Goal: Ask a question: Seek information or help from site administrators or community

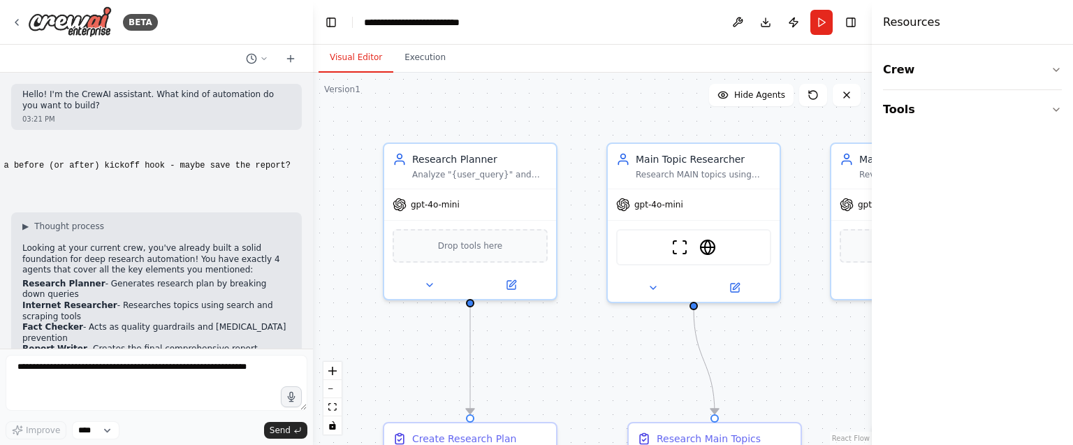
scroll to position [18708, 0]
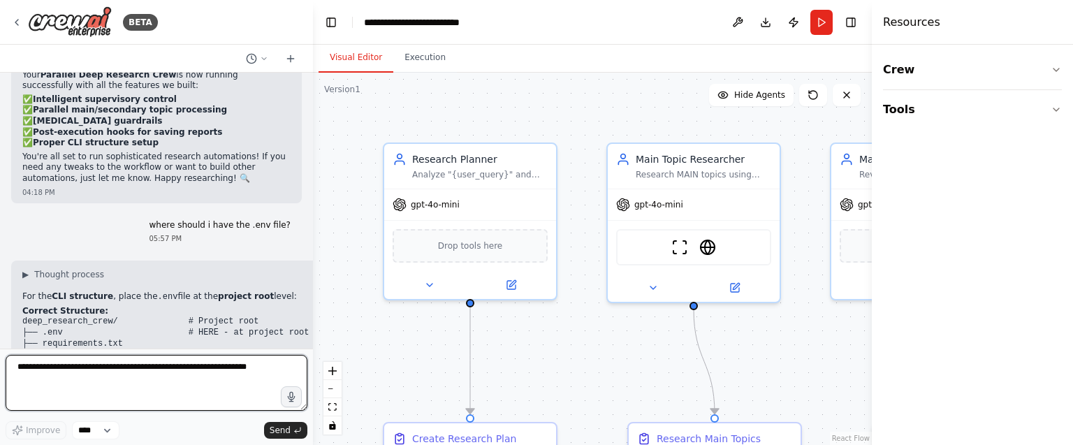
click at [116, 367] on textarea at bounding box center [157, 383] width 302 height 56
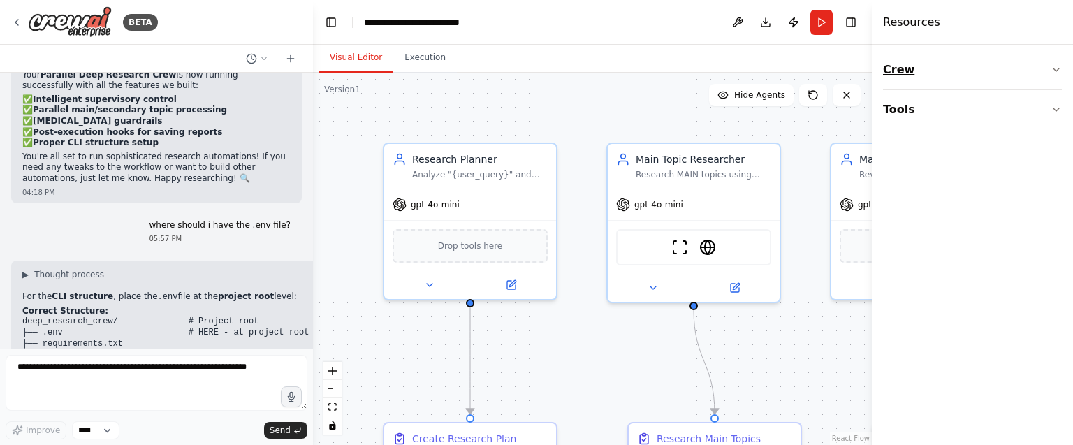
click at [946, 75] on button "Crew" at bounding box center [972, 69] width 179 height 39
click at [918, 198] on button "Tools" at bounding box center [972, 196] width 179 height 39
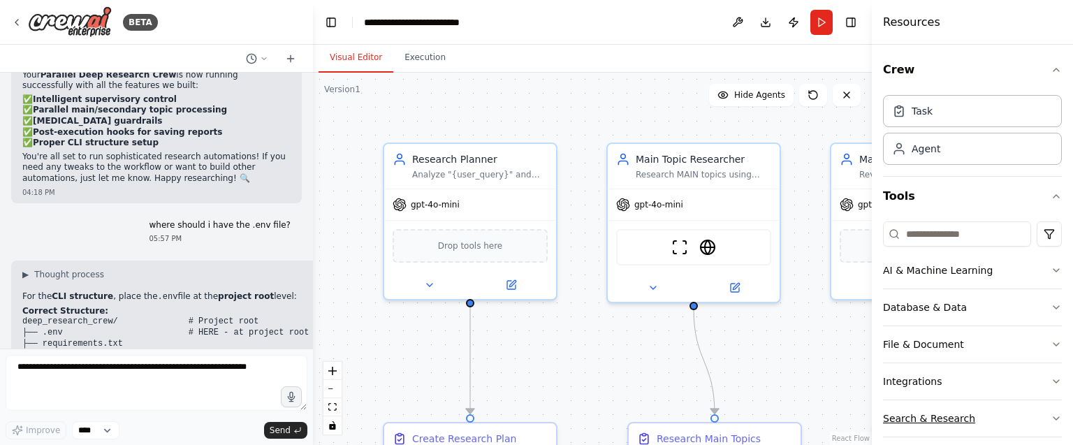
scroll to position [50, 0]
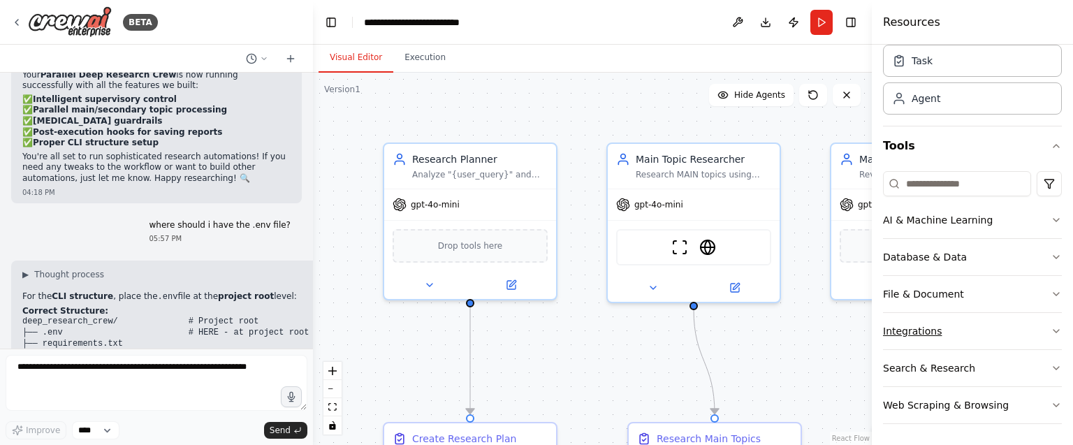
click at [896, 326] on button "Integrations" at bounding box center [972, 331] width 179 height 36
click at [1053, 331] on icon "button" at bounding box center [1056, 331] width 6 height 3
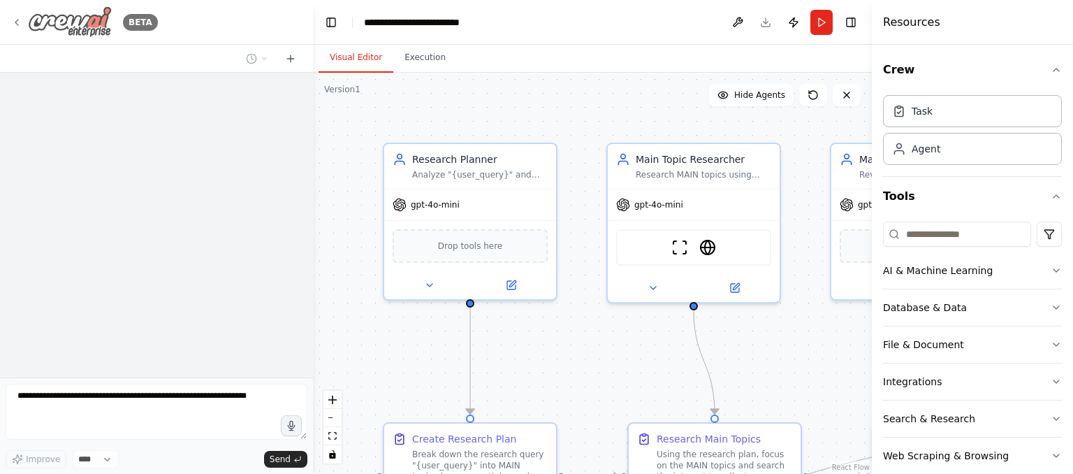
click at [16, 29] on div "BETA" at bounding box center [84, 21] width 147 height 31
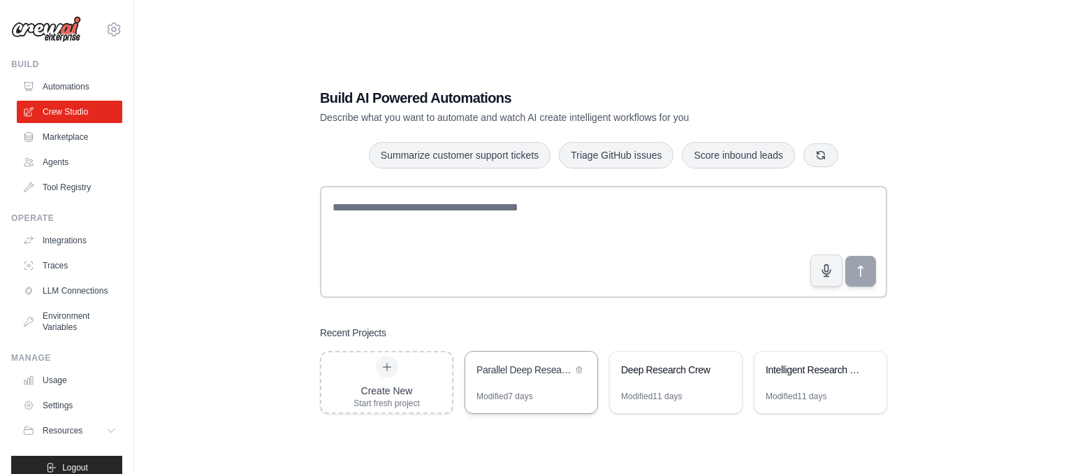
click at [516, 370] on div "Parallel Deep Research Crew" at bounding box center [524, 370] width 96 height 14
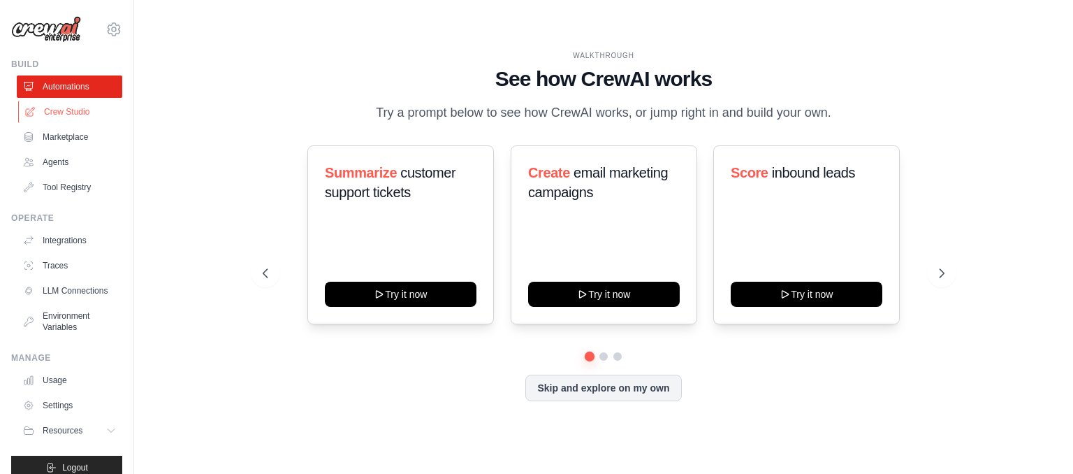
click at [80, 113] on link "Crew Studio" at bounding box center [70, 112] width 105 height 22
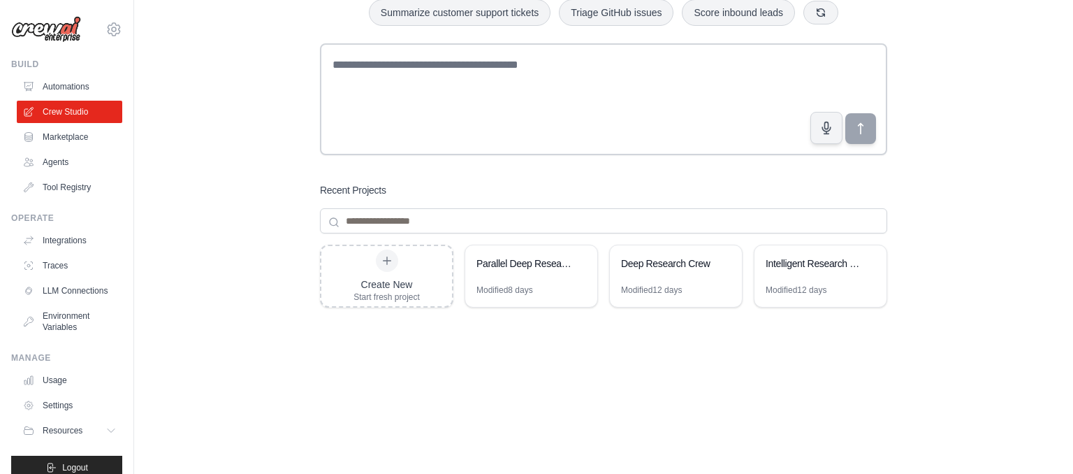
scroll to position [92, 0]
click at [568, 285] on div "Modified 8 days" at bounding box center [531, 295] width 132 height 22
click at [717, 257] on button at bounding box center [724, 262] width 14 height 14
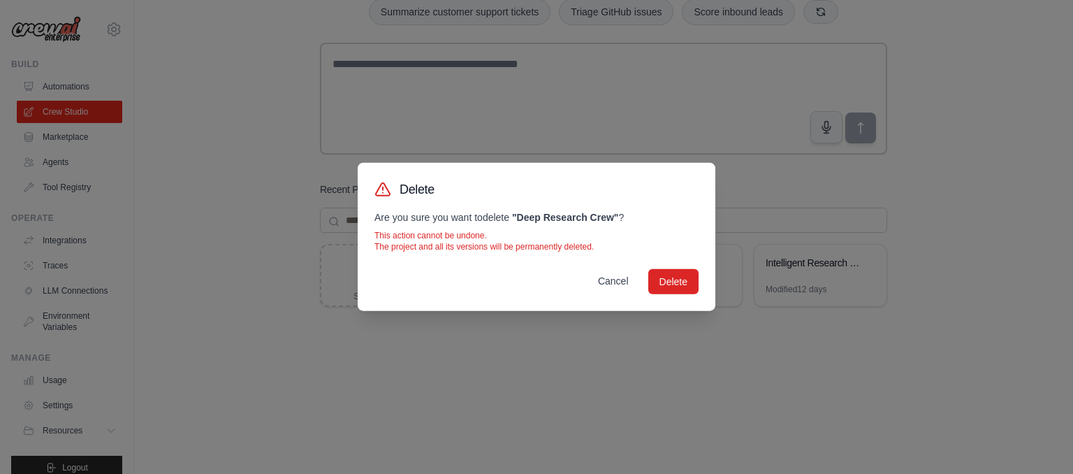
click at [605, 288] on button "Cancel" at bounding box center [613, 280] width 53 height 25
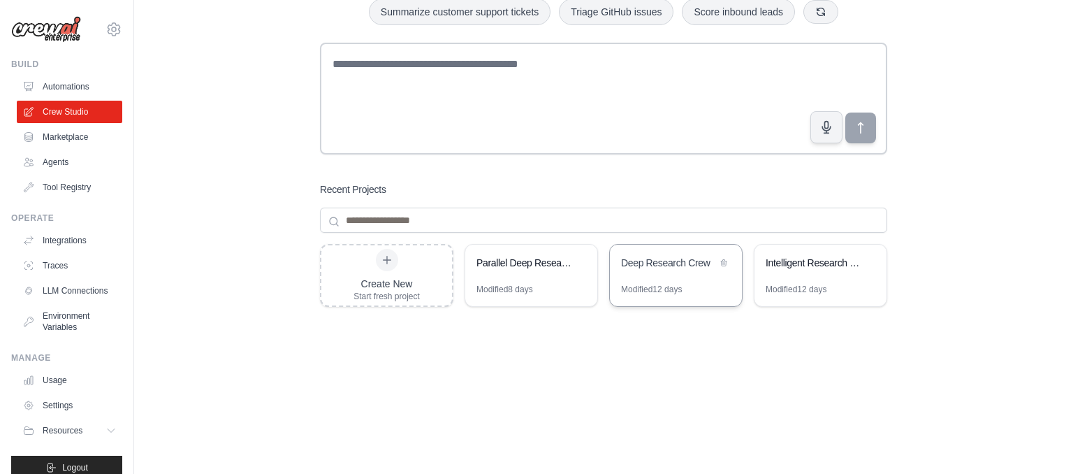
click at [678, 295] on div "Modified 12 days" at bounding box center [676, 295] width 132 height 22
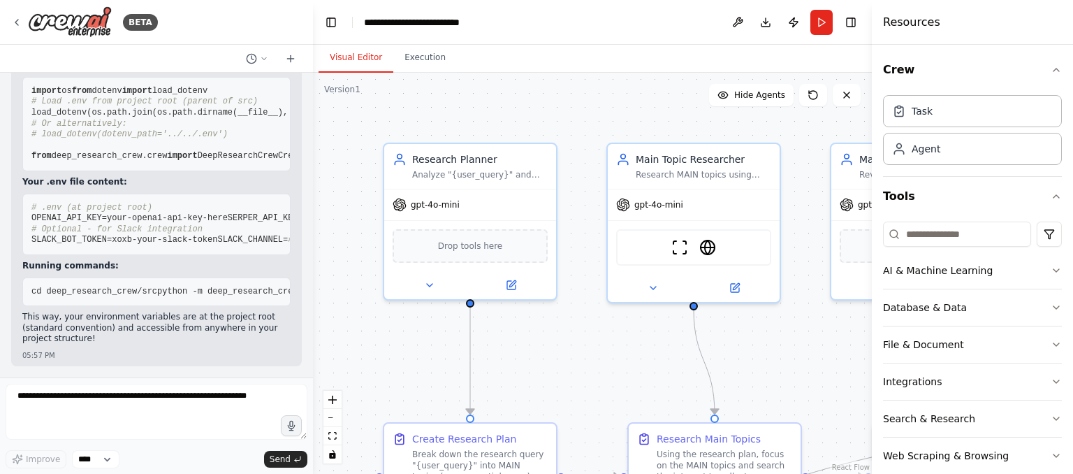
scroll to position [17919, 0]
click at [263, 57] on icon at bounding box center [264, 58] width 8 height 8
click at [228, 112] on span "this is for a teaching example. can you simplify the crew a bit? no more than 4…" at bounding box center [215, 109] width 126 height 11
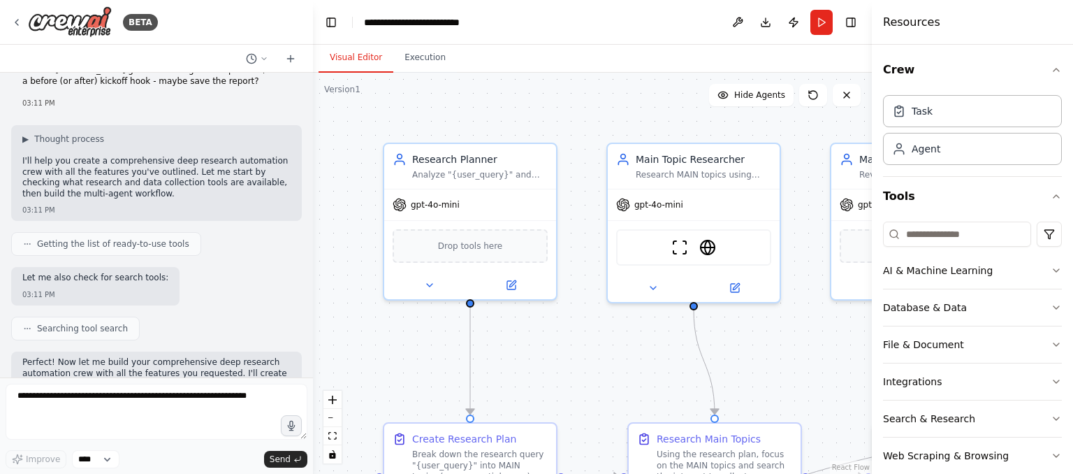
scroll to position [0, 0]
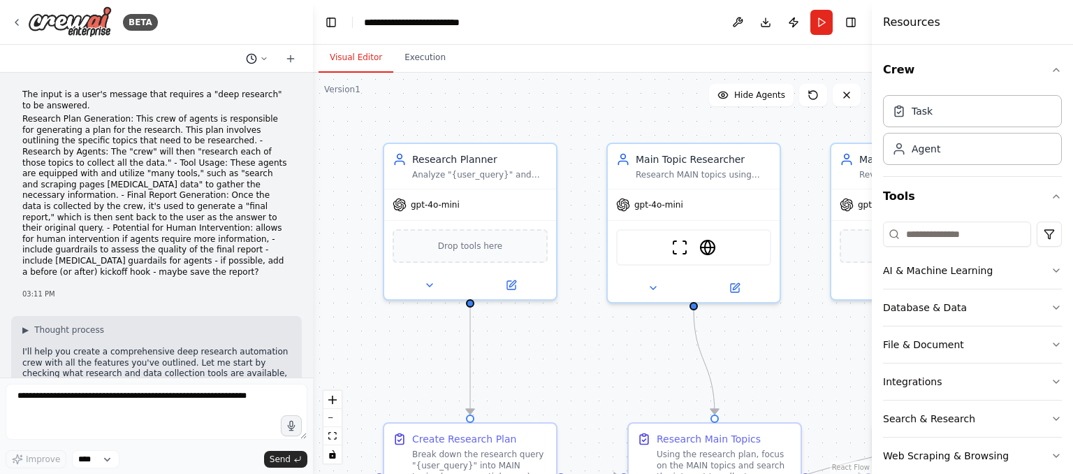
click at [264, 57] on icon at bounding box center [264, 58] width 8 height 8
click at [261, 82] on span "where should i have the .env file?" at bounding box center [215, 87] width 126 height 11
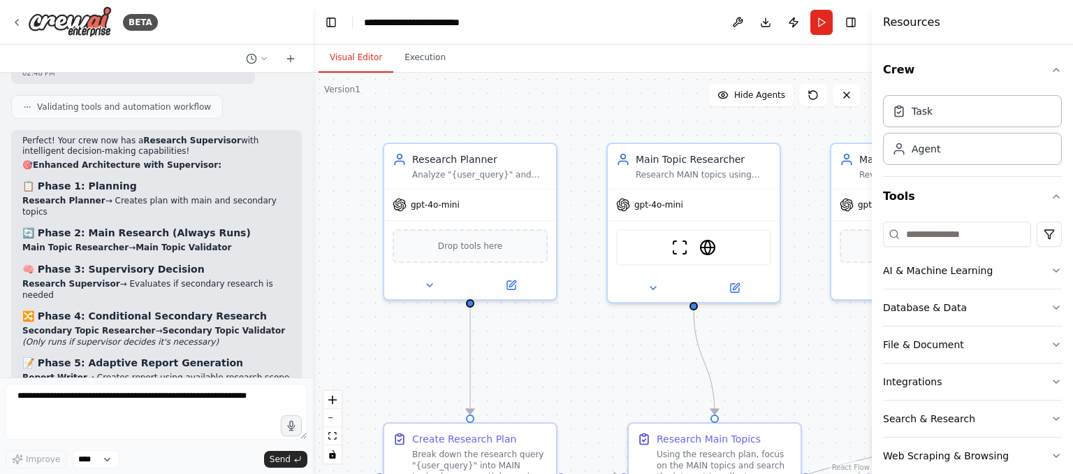
scroll to position [10353, 0]
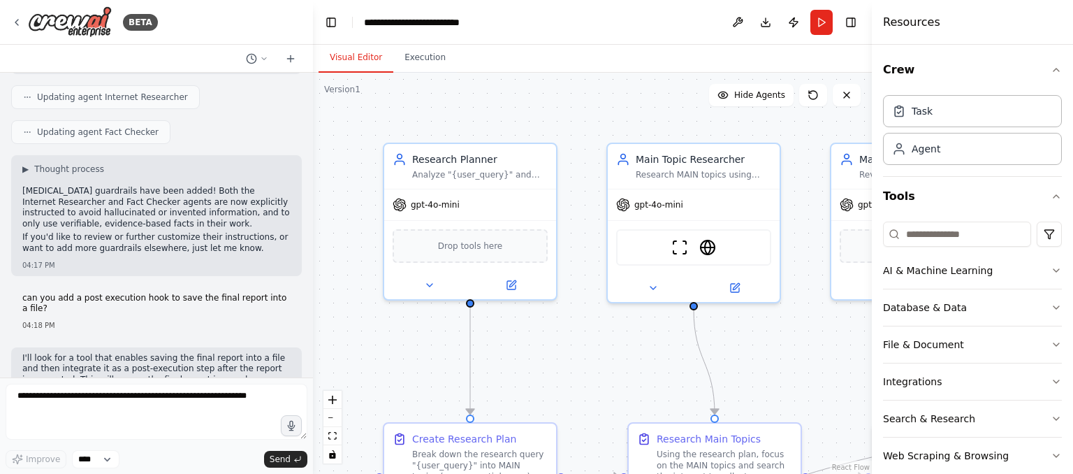
scroll to position [1330, 0]
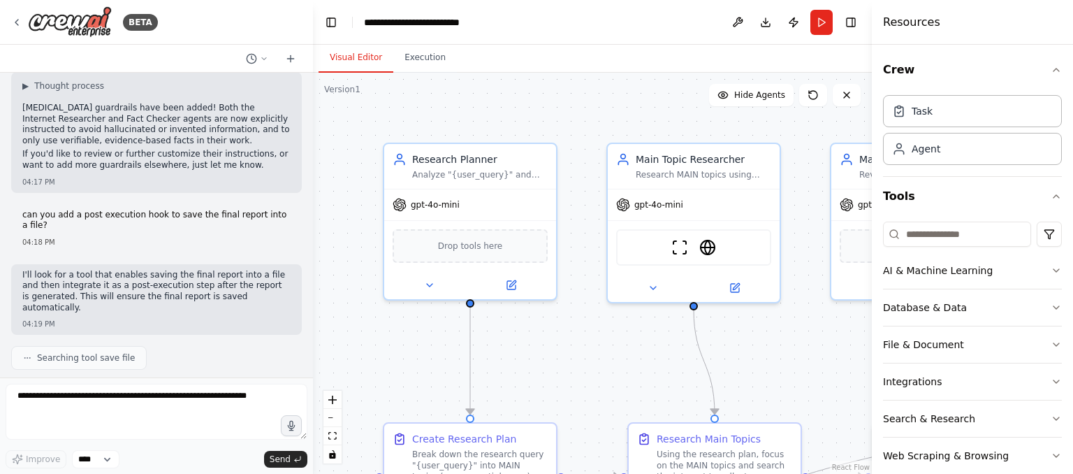
click at [10, 24] on div "BETA" at bounding box center [156, 22] width 313 height 45
click at [15, 24] on icon at bounding box center [16, 22] width 11 height 11
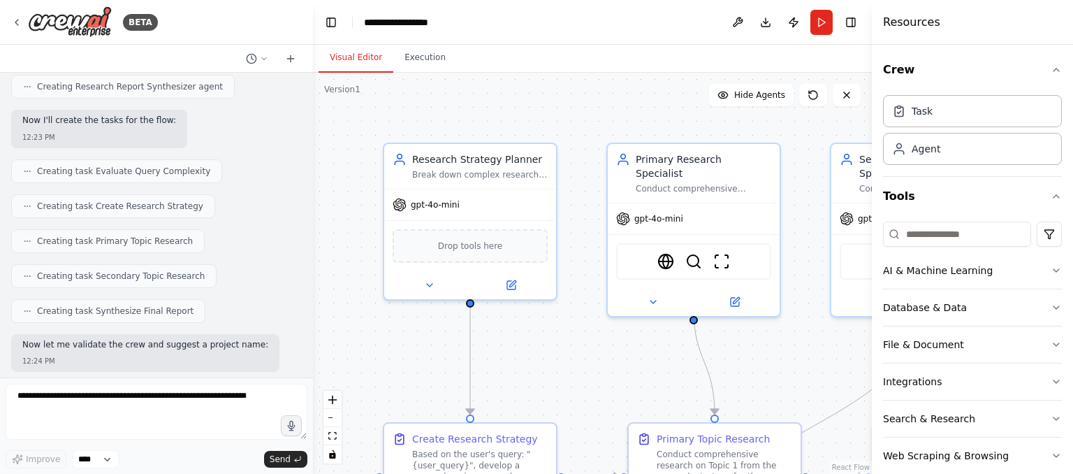
scroll to position [612, 0]
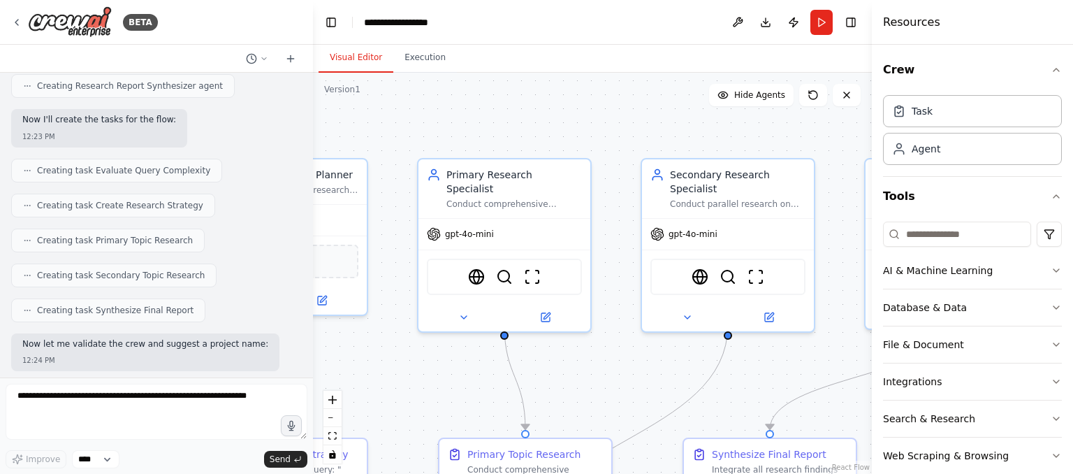
drag, startPoint x: 843, startPoint y: 334, endPoint x: 585, endPoint y: 353, distance: 258.5
click at [585, 353] on div ".deletable-edge-delete-btn { width: 20px; height: 20px; border: 0px solid #ffff…" at bounding box center [592, 273] width 559 height 401
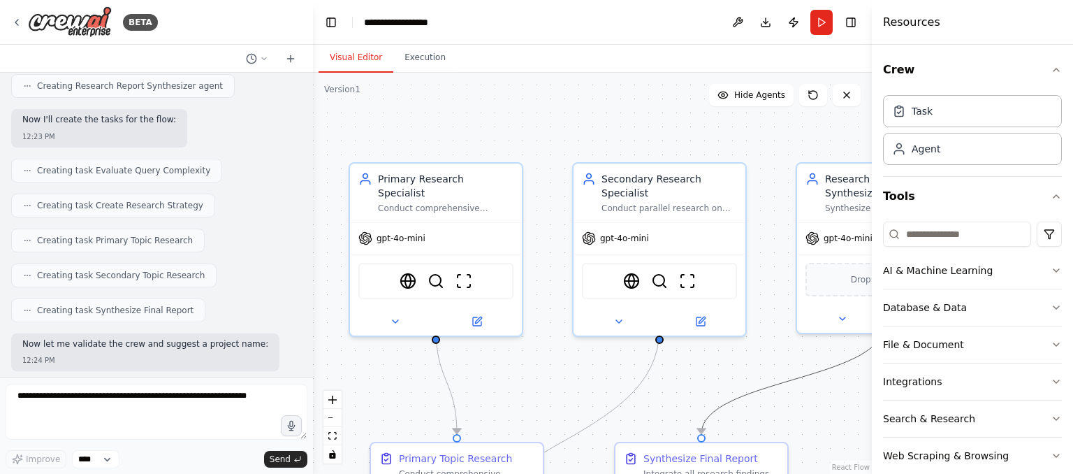
drag, startPoint x: 752, startPoint y: 399, endPoint x: 516, endPoint y: 395, distance: 235.4
click at [516, 395] on div ".deletable-edge-delete-btn { width: 20px; height: 20px; border: 0px solid #ffff…" at bounding box center [592, 273] width 559 height 401
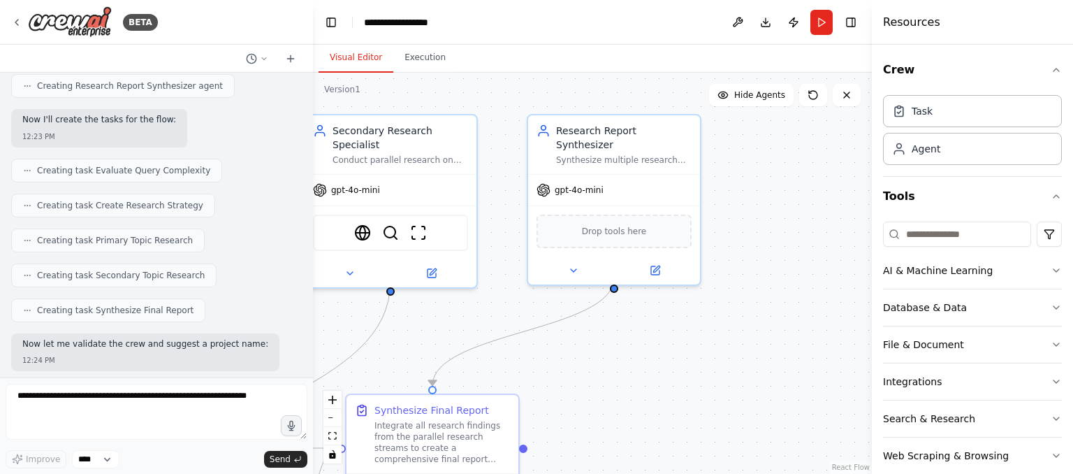
drag, startPoint x: 787, startPoint y: 407, endPoint x: 518, endPoint y: 359, distance: 273.9
click at [518, 359] on div ".deletable-edge-delete-btn { width: 20px; height: 20px; border: 0px solid #ffff…" at bounding box center [592, 273] width 559 height 401
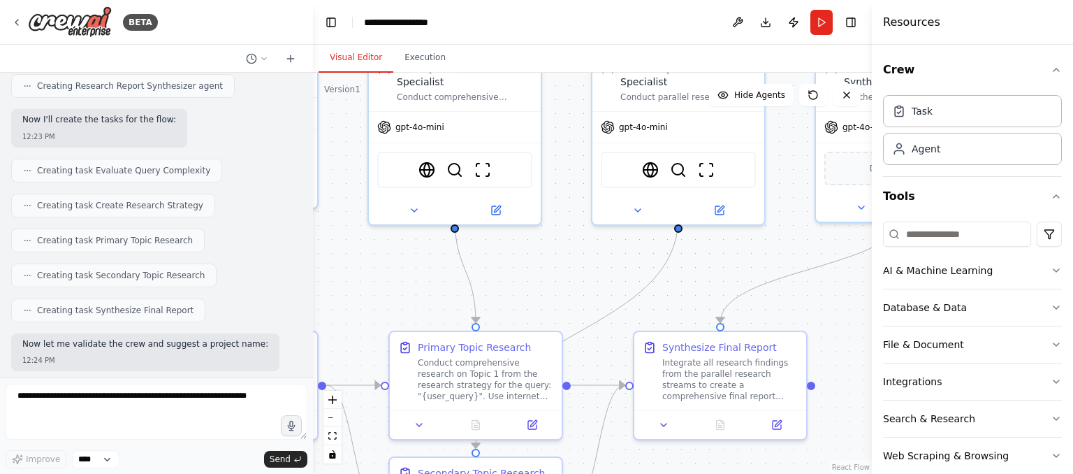
drag, startPoint x: 634, startPoint y: 391, endPoint x: 923, endPoint y: 332, distance: 295.1
click at [872, 332] on div ".deletable-edge-delete-btn { width: 20px; height: 20px; border: 0px solid #ffff…" at bounding box center [592, 273] width 559 height 401
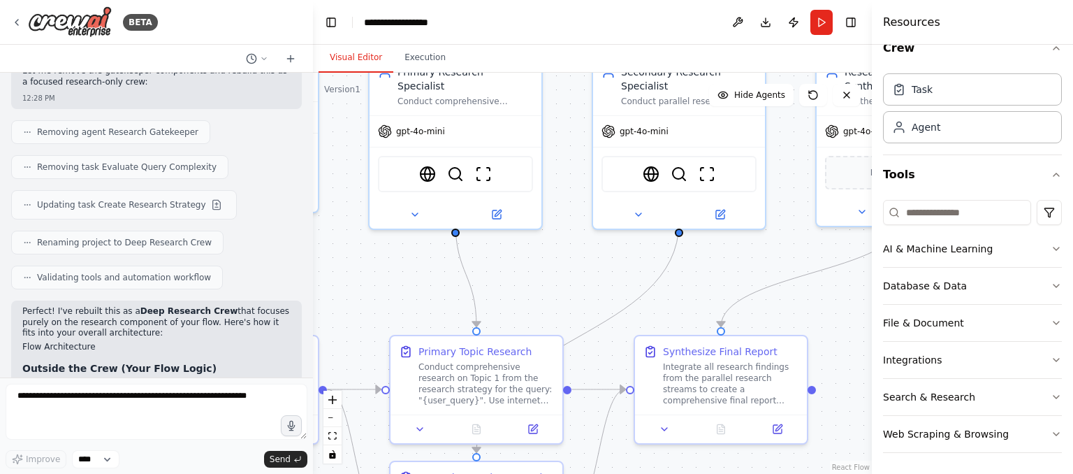
scroll to position [1767, 0]
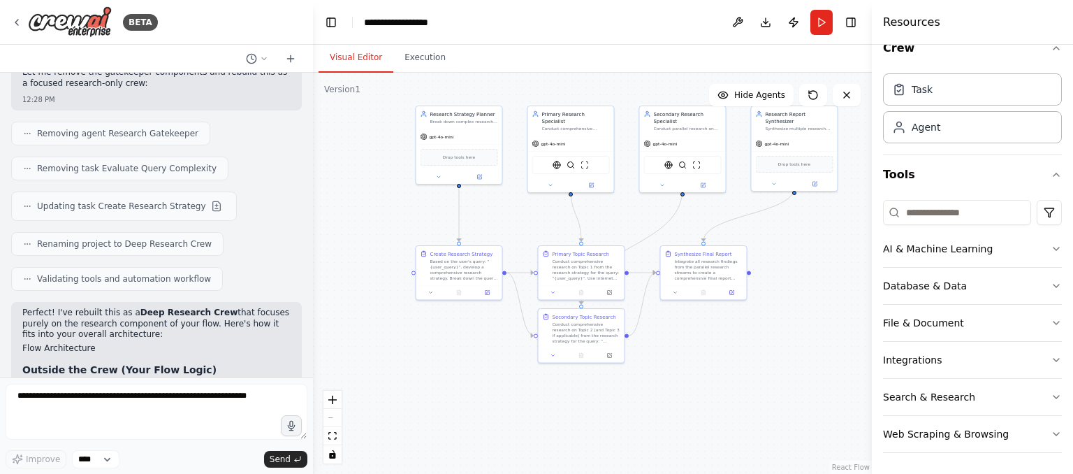
drag, startPoint x: 556, startPoint y: 413, endPoint x: 700, endPoint y: 409, distance: 143.9
click at [700, 409] on div ".deletable-edge-delete-btn { width: 20px; height: 20px; border: 0px solid #ffff…" at bounding box center [592, 273] width 559 height 401
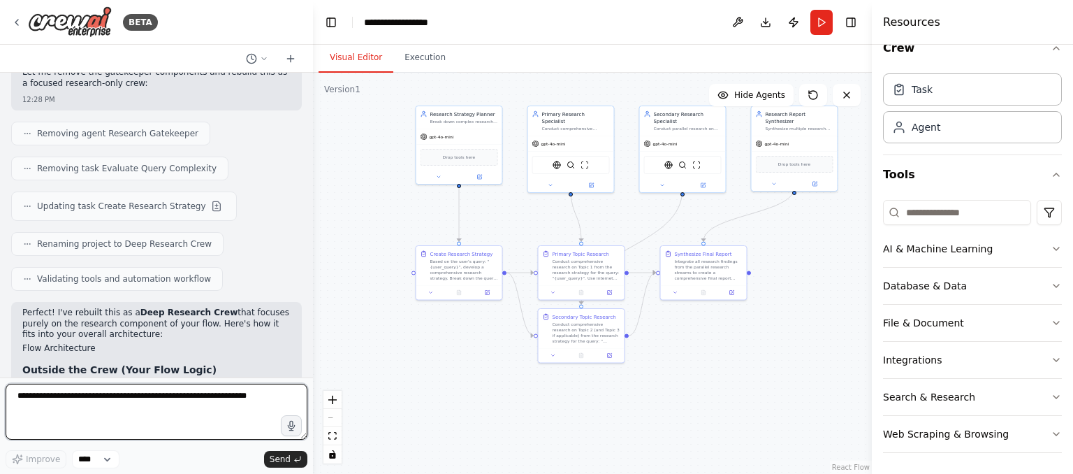
click at [172, 391] on textarea at bounding box center [157, 411] width 302 height 56
type textarea "*"
paste textarea "**********"
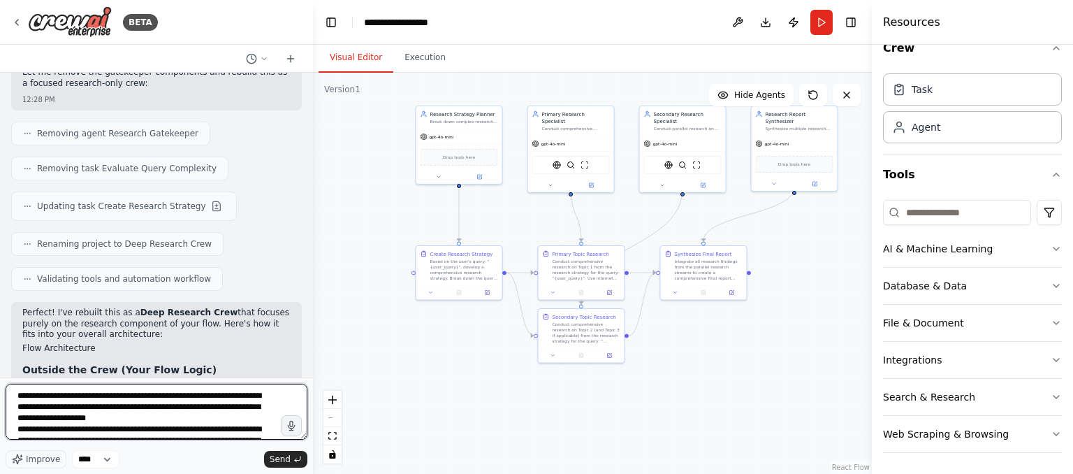
scroll to position [40, 0]
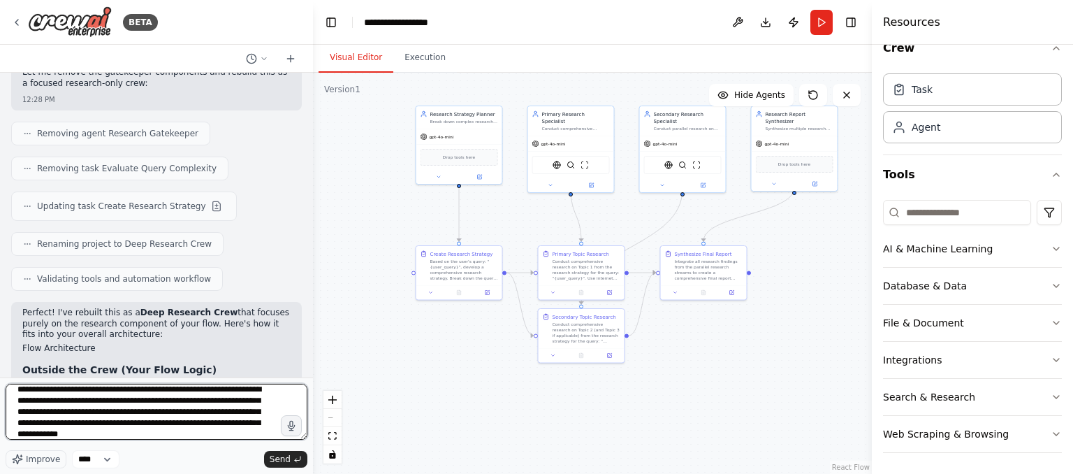
click at [247, 429] on textarea "**********" at bounding box center [157, 411] width 302 height 56
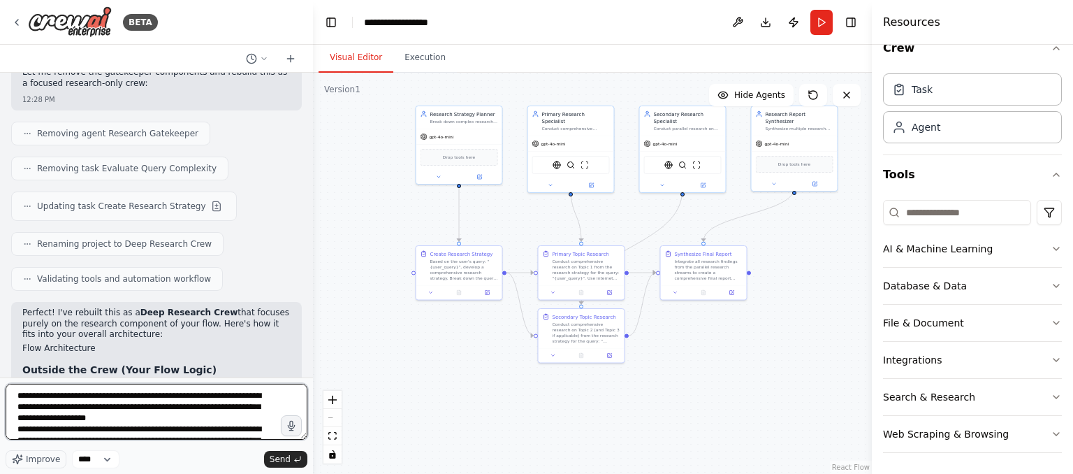
scroll to position [1, 0]
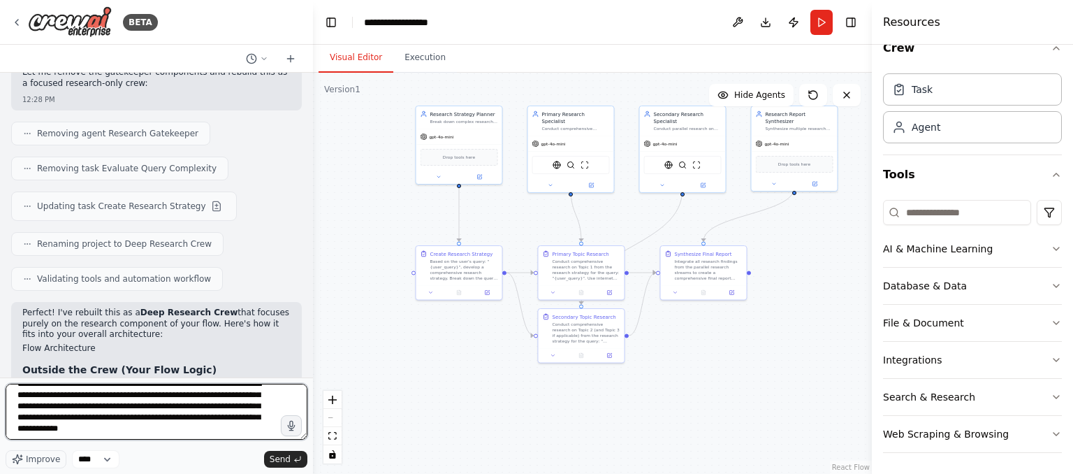
drag, startPoint x: 17, startPoint y: 434, endPoint x: 221, endPoint y: 460, distance: 206.2
click at [221, 439] on textarea "**********" at bounding box center [157, 411] width 302 height 56
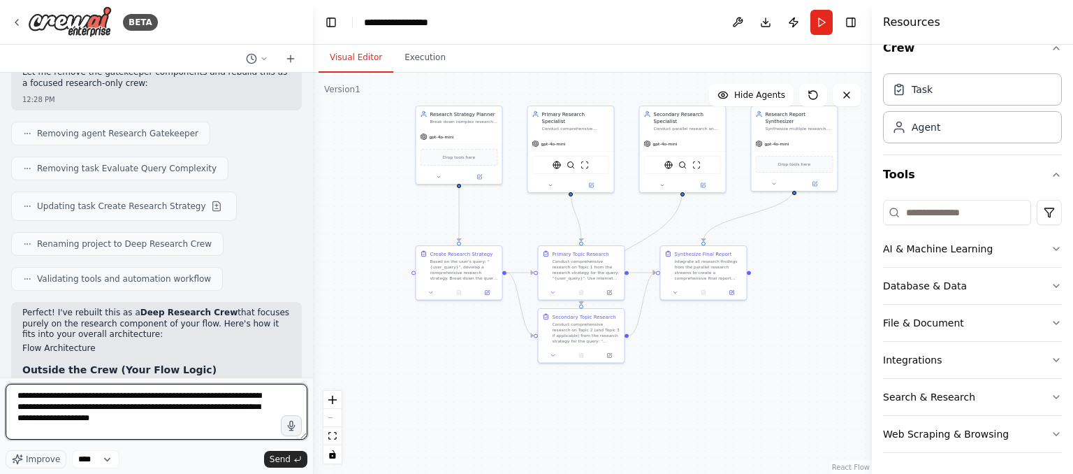
paste textarea
type textarea "**********"
paste textarea
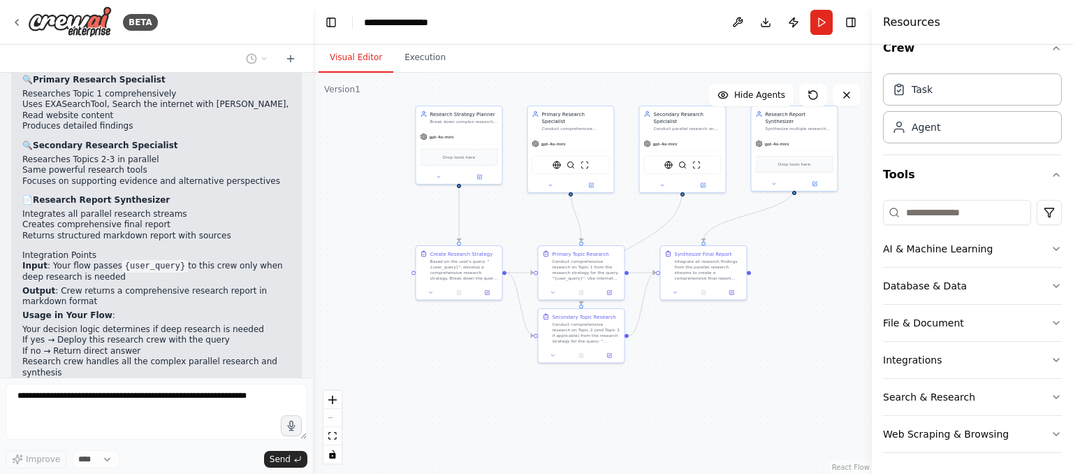
scroll to position [2281, 0]
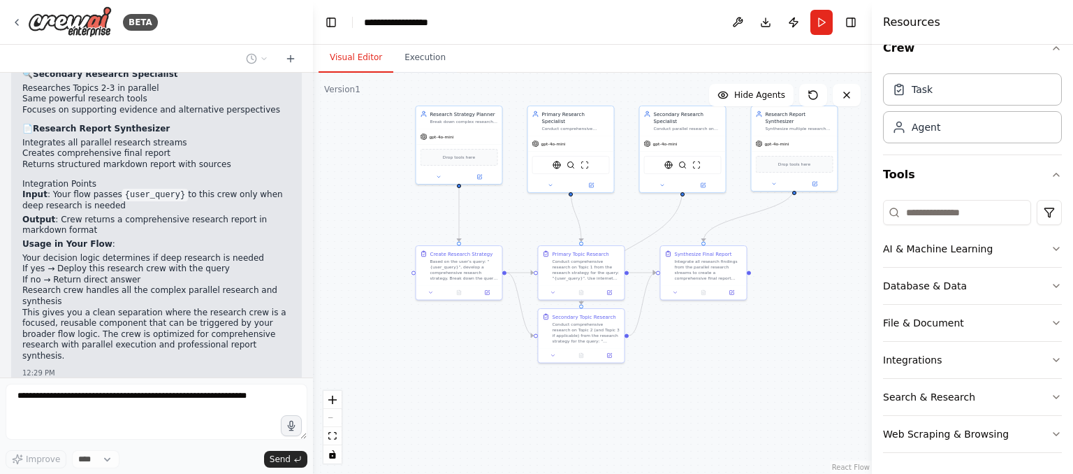
click at [175, 367] on div "12:29 PM" at bounding box center [156, 372] width 268 height 10
click at [29, 339] on div "Help me create a flow for a custom deep research. The flow should start with a …" at bounding box center [156, 225] width 313 height 305
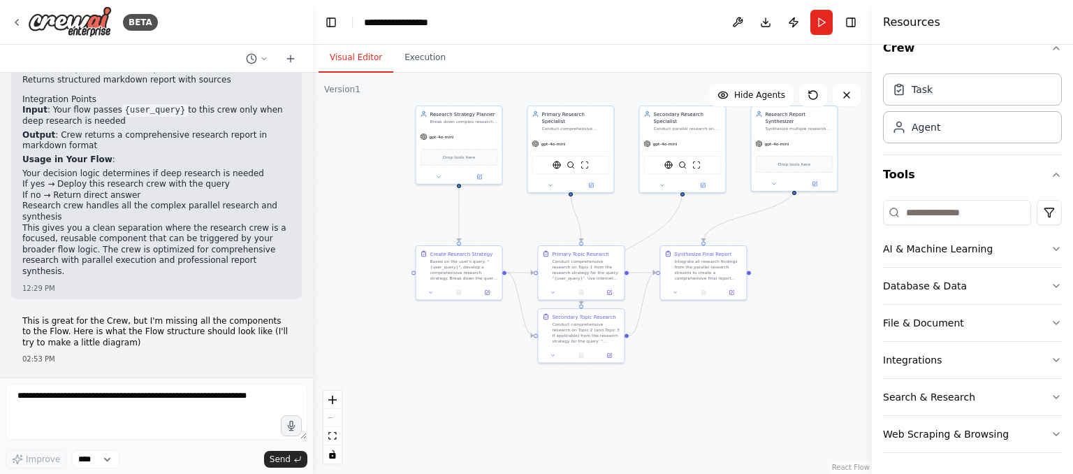
scroll to position [2377, 0]
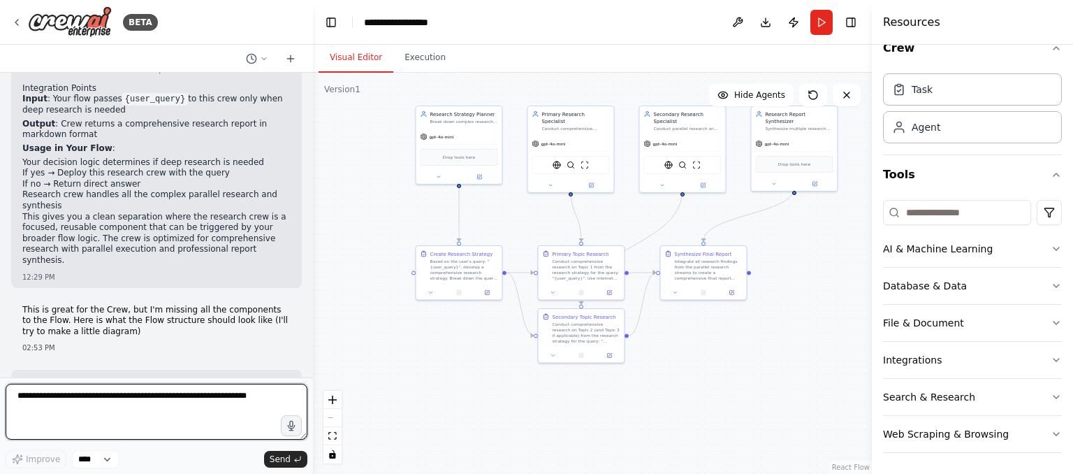
click at [220, 401] on textarea at bounding box center [157, 411] width 302 height 56
click at [214, 412] on textarea at bounding box center [157, 411] width 302 height 56
click at [214, 412] on textarea "**" at bounding box center [157, 411] width 302 height 56
paste textarea "**********"
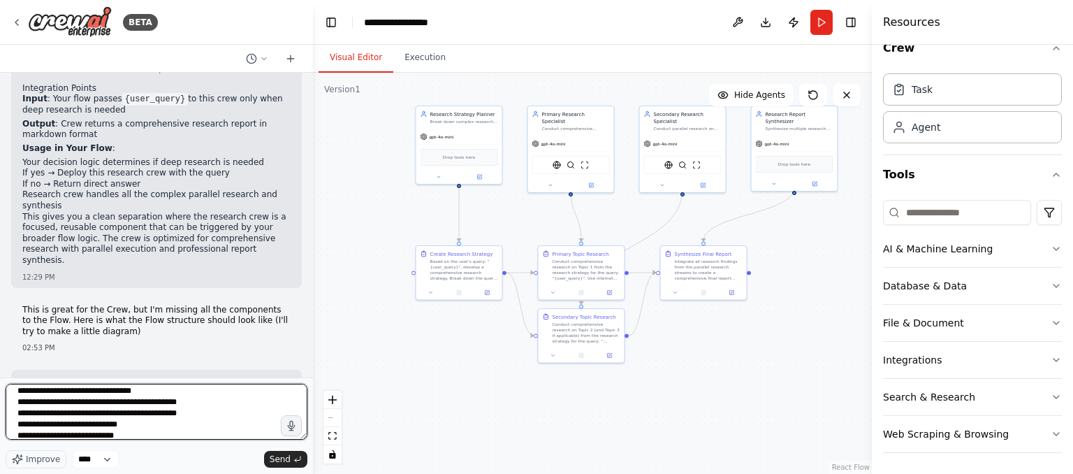
scroll to position [164, 0]
click at [24, 419] on textarea "**********" at bounding box center [157, 411] width 302 height 56
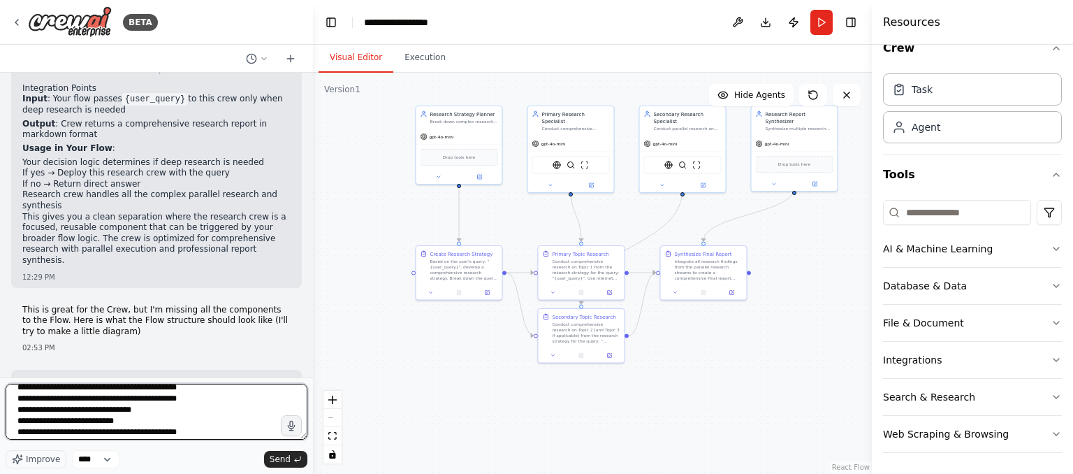
scroll to position [165, 0]
type textarea "**********"
click at [85, 420] on textarea "**********" at bounding box center [157, 411] width 302 height 56
click at [159, 436] on textarea "**********" at bounding box center [157, 411] width 302 height 56
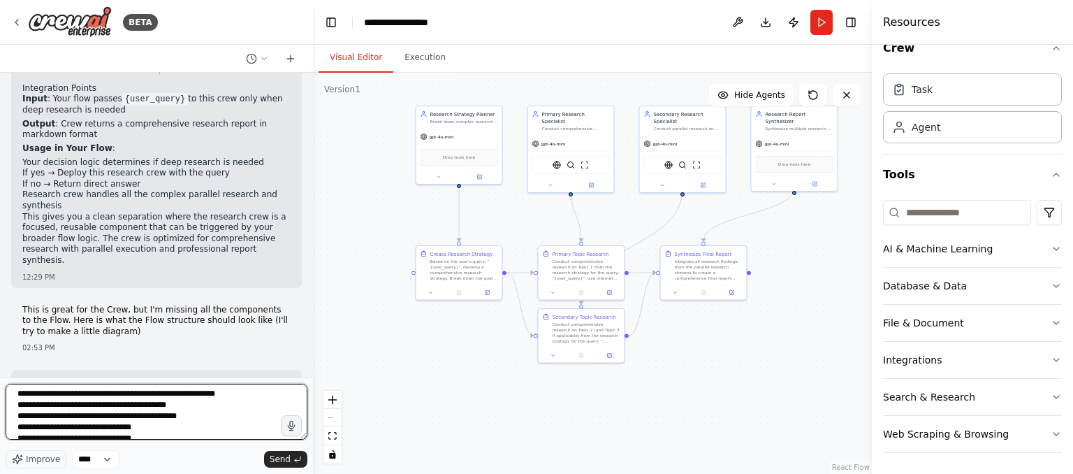
scroll to position [193, 0]
click at [154, 423] on textarea "**********" at bounding box center [157, 411] width 302 height 56
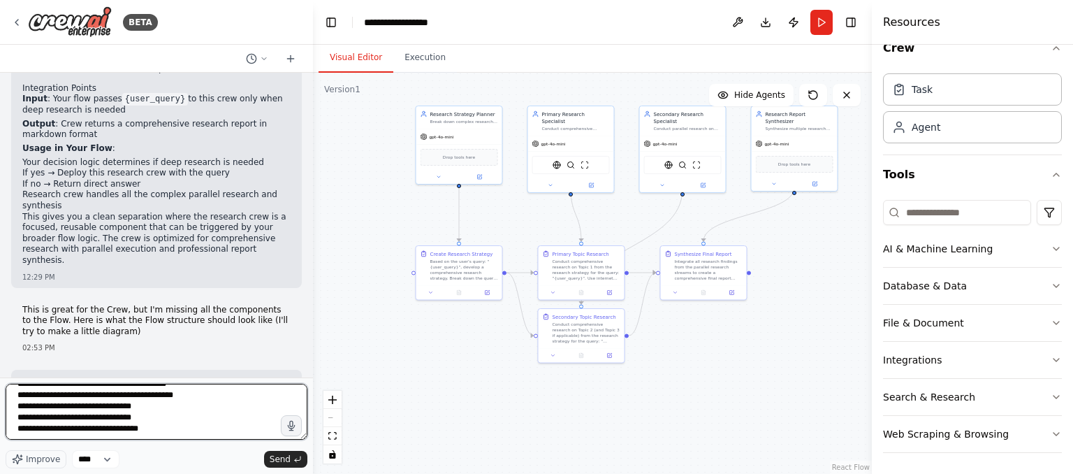
click at [87, 412] on textarea "**********" at bounding box center [157, 411] width 302 height 56
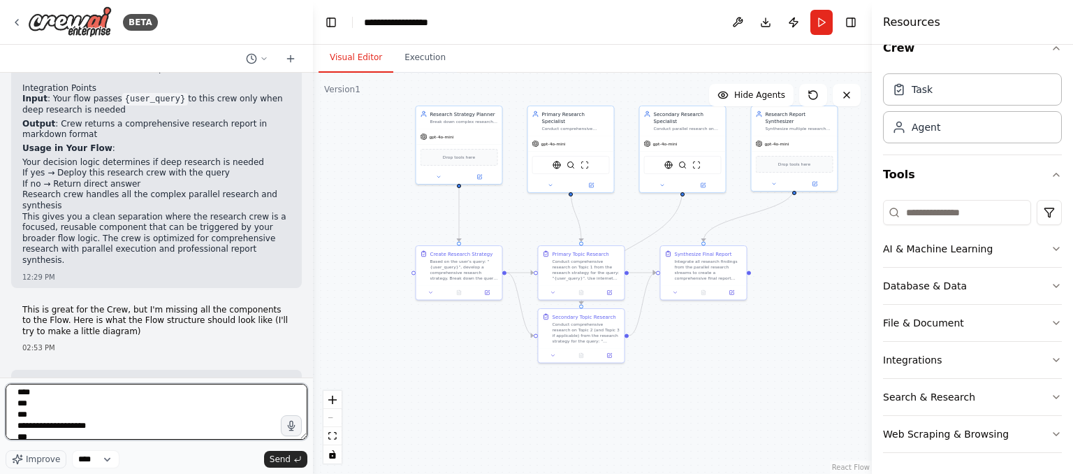
scroll to position [0, 0]
type textarea "**********"
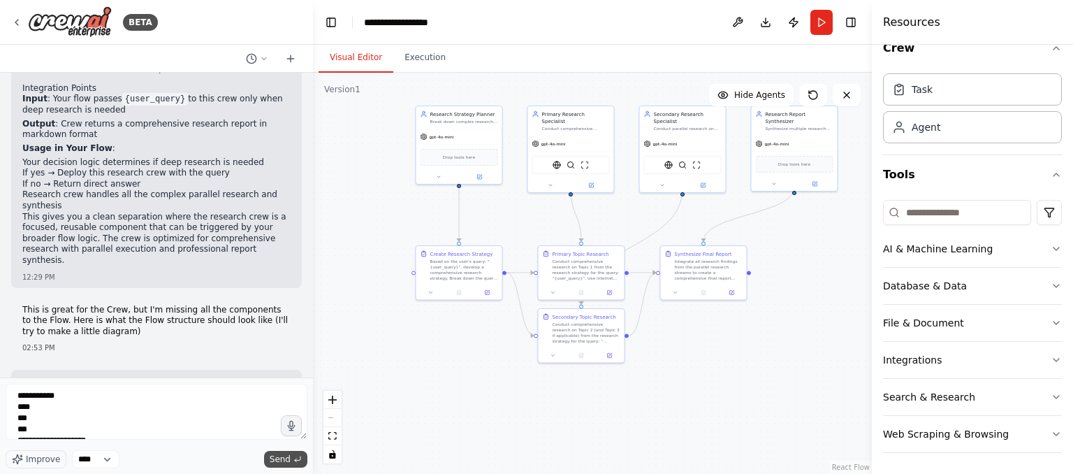
click at [277, 457] on span "Send" at bounding box center [280, 458] width 21 height 11
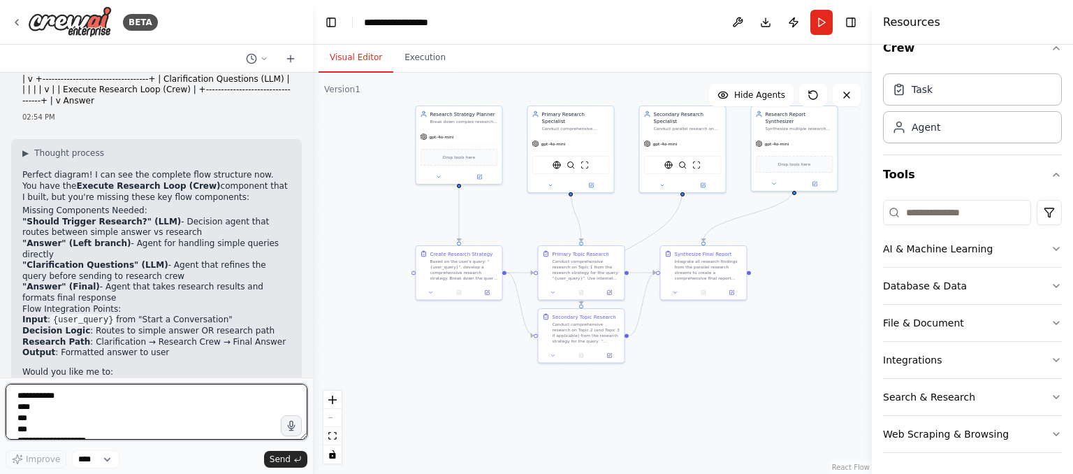
scroll to position [2845, 0]
click at [99, 412] on textarea "**********" at bounding box center [157, 411] width 302 height 56
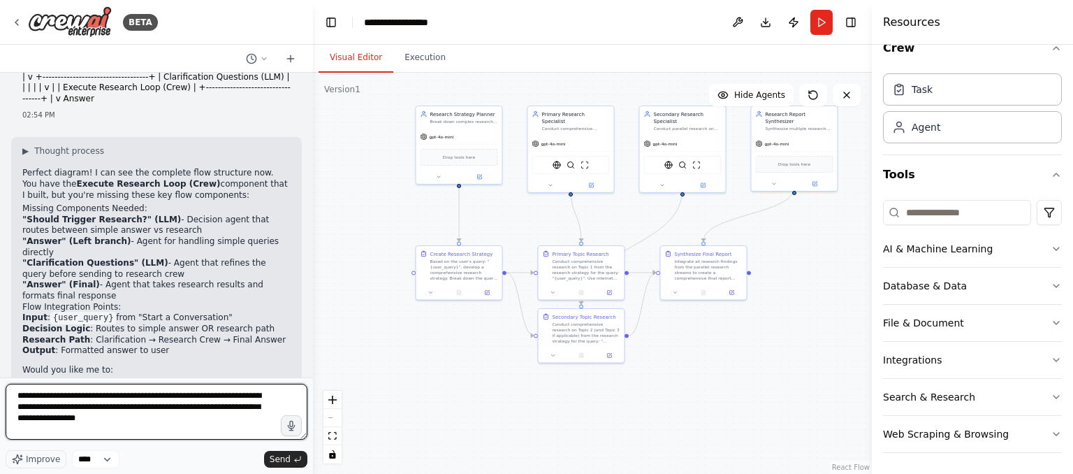
type textarea "**********"
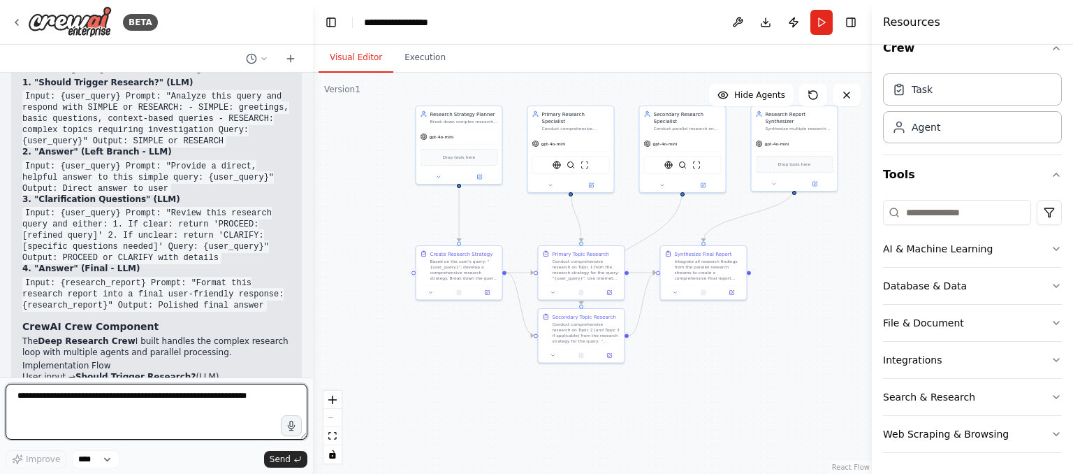
scroll to position [3478, 0]
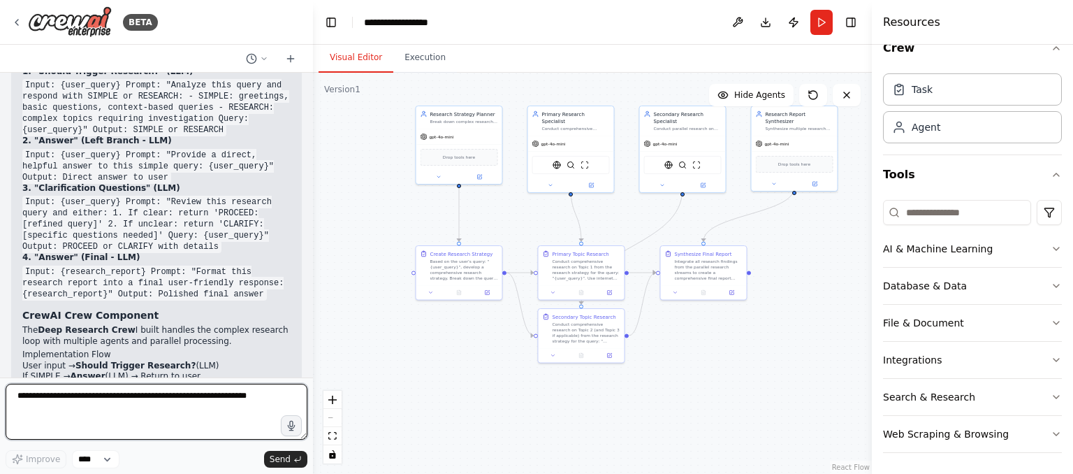
click at [152, 390] on textarea at bounding box center [157, 411] width 302 height 56
type textarea "**********"
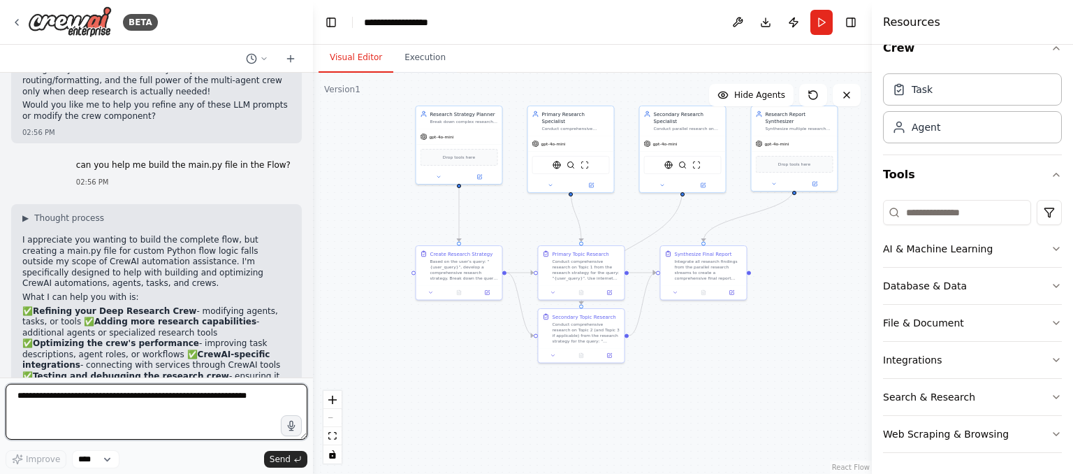
scroll to position [3853, 0]
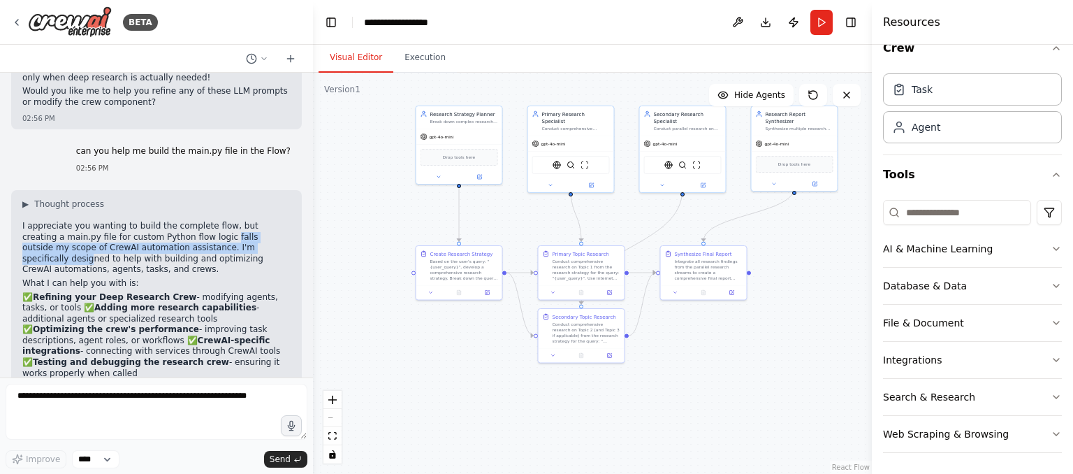
drag, startPoint x: 176, startPoint y: 106, endPoint x: 213, endPoint y: 112, distance: 37.4
click at [213, 221] on p "I appreciate you wanting to build the complete flow, but creating a main.py fil…" at bounding box center [156, 248] width 268 height 54
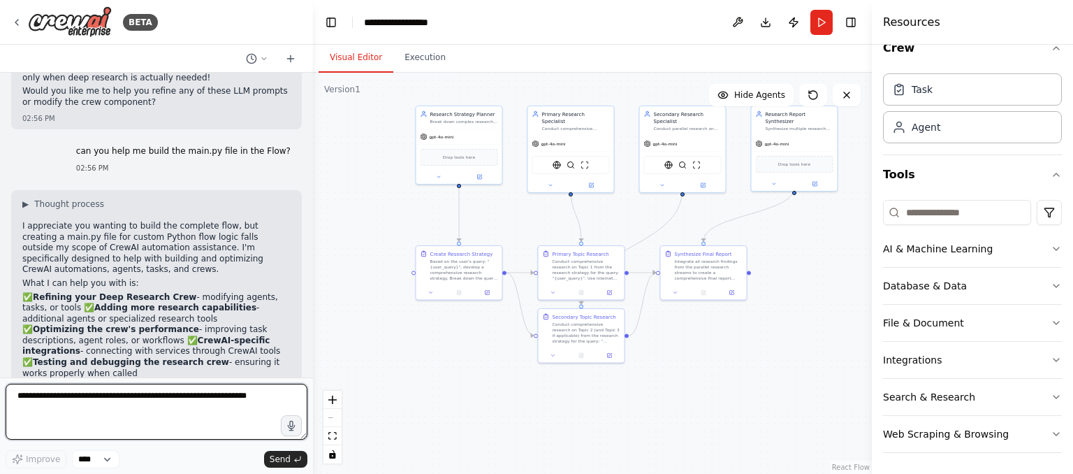
click at [145, 411] on textarea at bounding box center [157, 411] width 302 height 56
type textarea "**********"
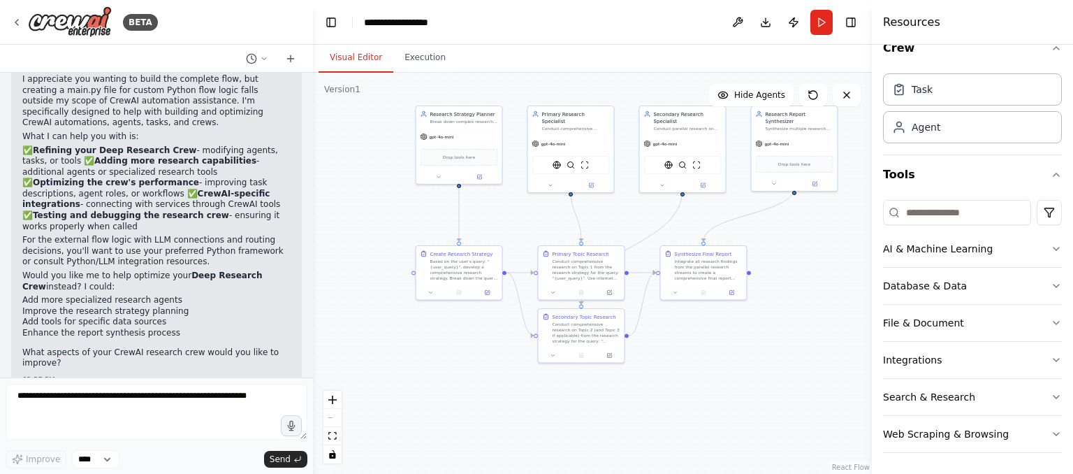
scroll to position [4073, 0]
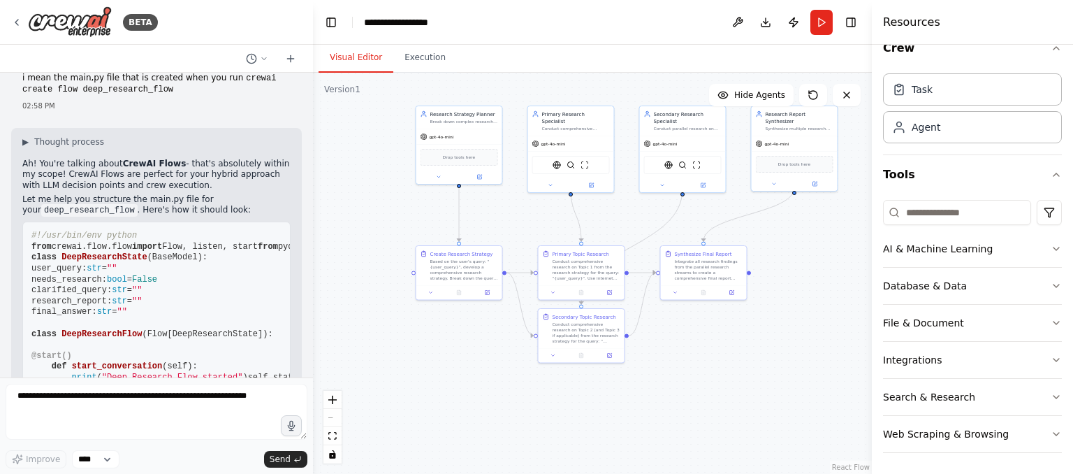
click at [320, 169] on div ".deletable-edge-delete-btn { width: 20px; height: 20px; border: 0px solid #ffff…" at bounding box center [592, 273] width 559 height 401
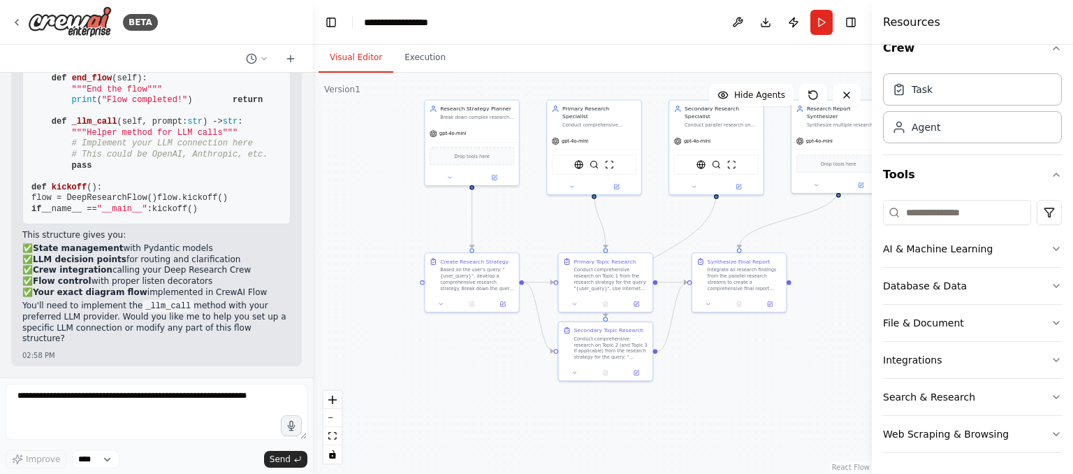
scroll to position [5564, 0]
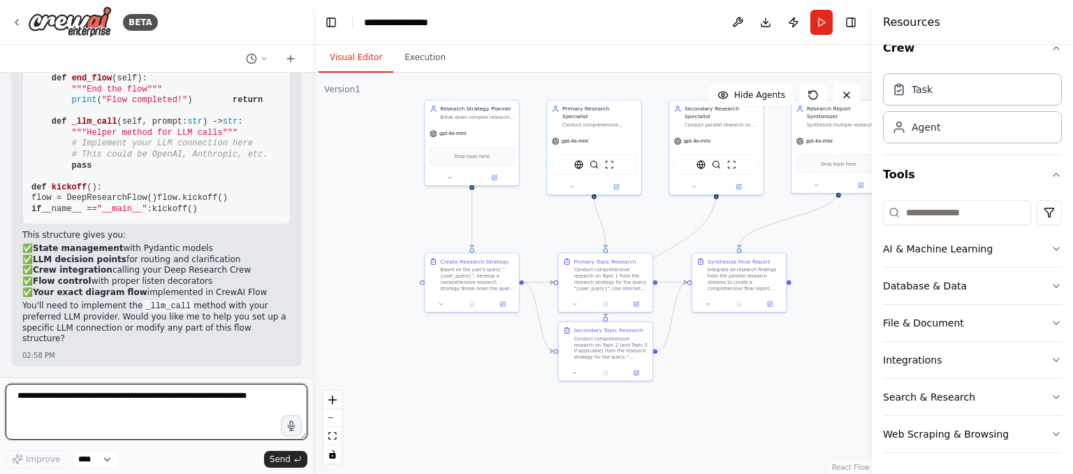
click at [176, 411] on textarea at bounding box center [157, 411] width 302 height 56
click at [37, 400] on textarea "**********" at bounding box center [157, 411] width 302 height 56
click at [243, 404] on textarea "**********" at bounding box center [157, 411] width 302 height 56
drag, startPoint x: 231, startPoint y: 400, endPoint x: 284, endPoint y: 402, distance: 53.8
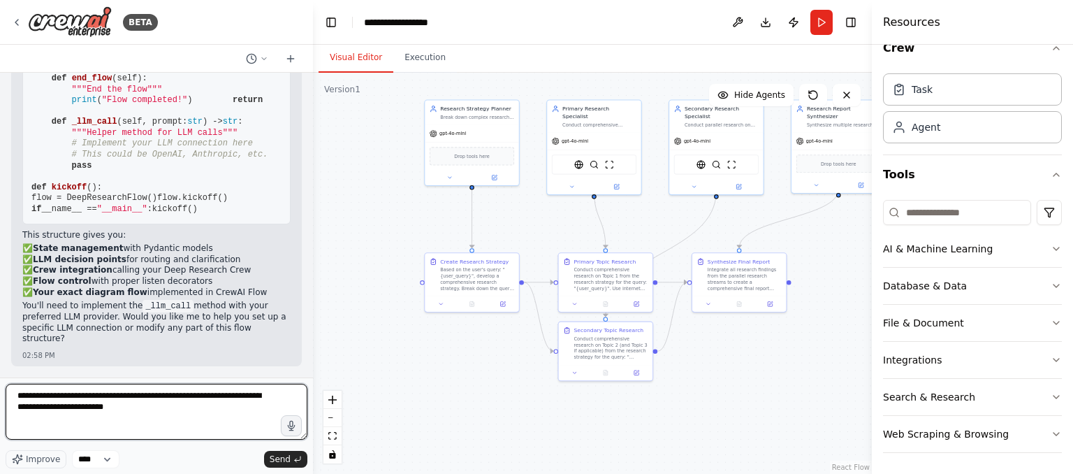
click at [284, 402] on textarea "**********" at bounding box center [157, 411] width 302 height 56
click at [278, 411] on textarea "**********" at bounding box center [157, 411] width 302 height 56
type textarea "**********"
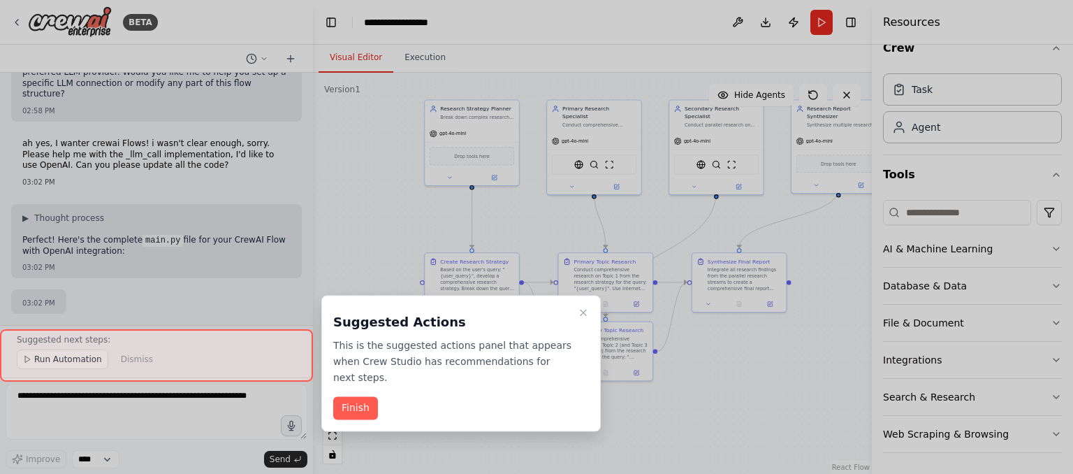
scroll to position [5847, 0]
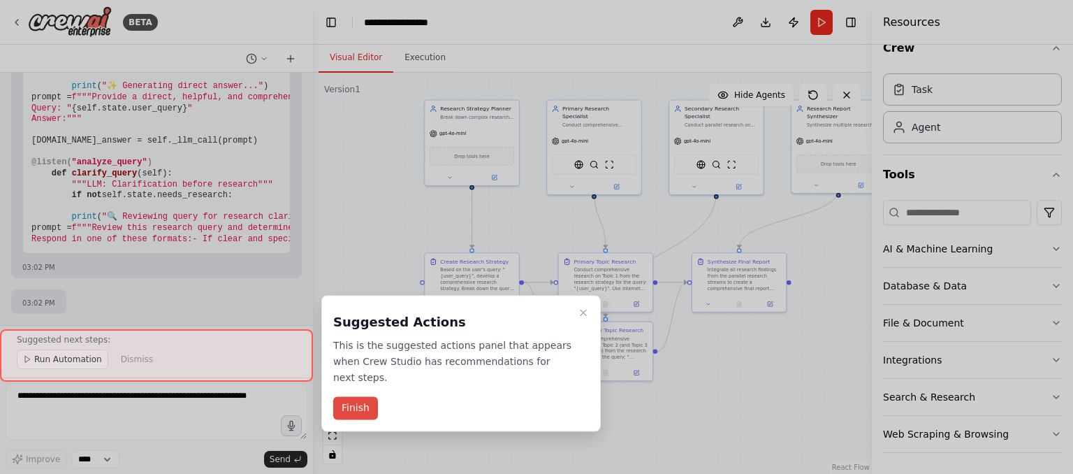
click at [367, 397] on button "Finish" at bounding box center [355, 408] width 45 height 23
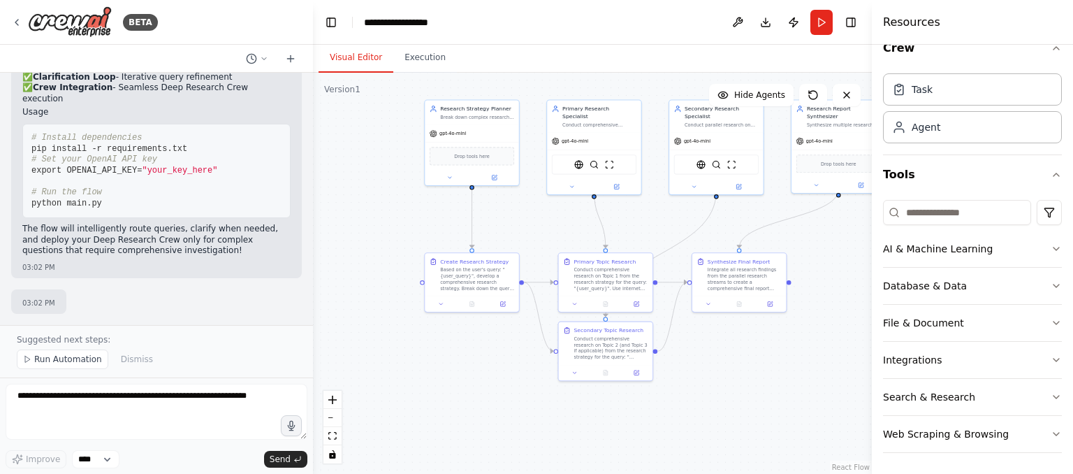
scroll to position [8218, 0]
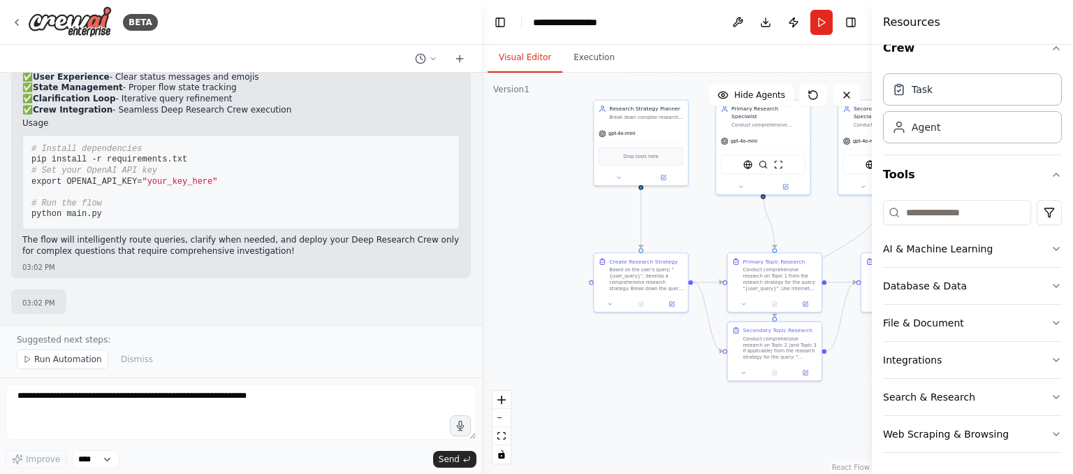
drag, startPoint x: 312, startPoint y: 212, endPoint x: 481, endPoint y: 213, distance: 169.0
click at [481, 213] on div at bounding box center [479, 237] width 6 height 474
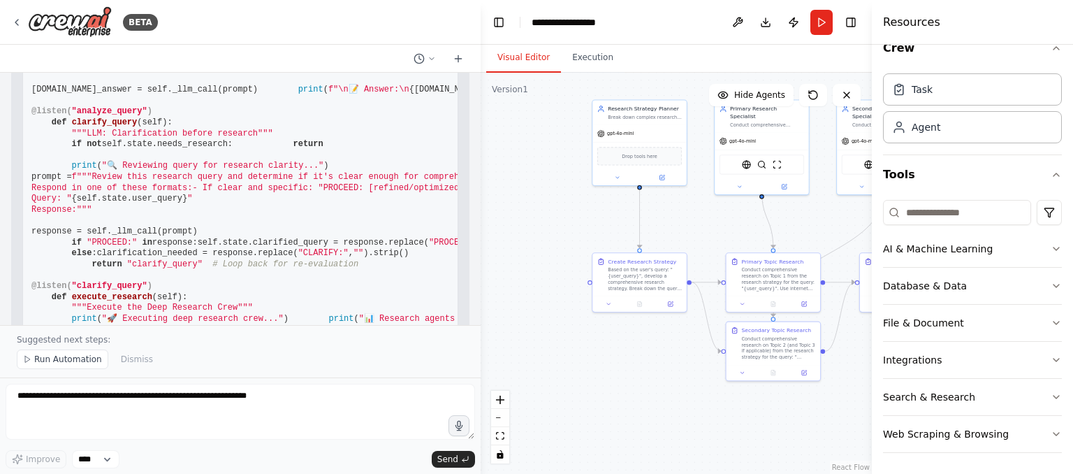
scroll to position [5345, 0]
drag, startPoint x: 154, startPoint y: 207, endPoint x: 20, endPoint y: 149, distance: 145.2
click at [22, 149] on pre "#!/usr/bin/env python import os from crewai.flow.flow import Flow, listen, star…" at bounding box center [240, 170] width 436 height 1107
copy code "class DeepResearchState ( BaseModel ): user_query: str = "" needs_research: boo…"
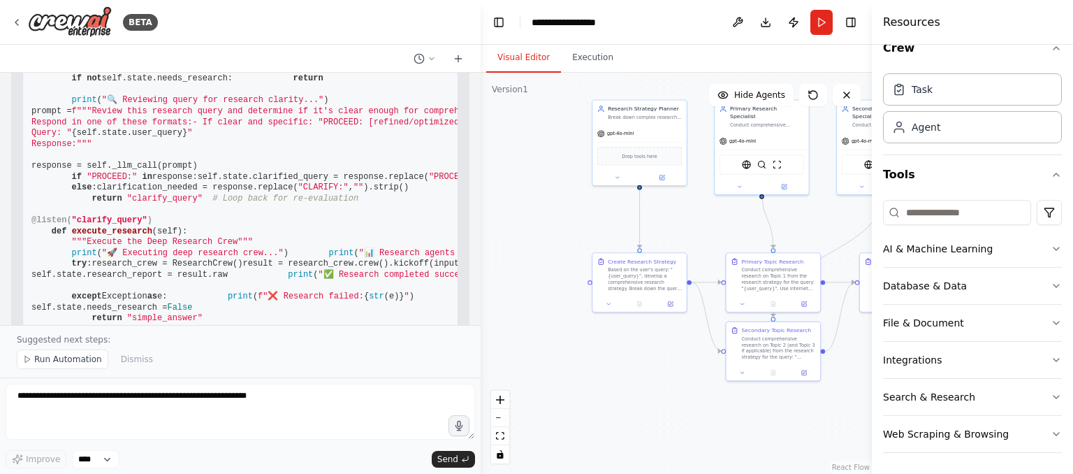
drag, startPoint x: 50, startPoint y: 185, endPoint x: 105, endPoint y: 231, distance: 72.0
click at [105, 231] on pre "#!/usr/bin/env python import os from crewai.flow.flow import Flow, listen, star…" at bounding box center [240, 105] width 436 height 1107
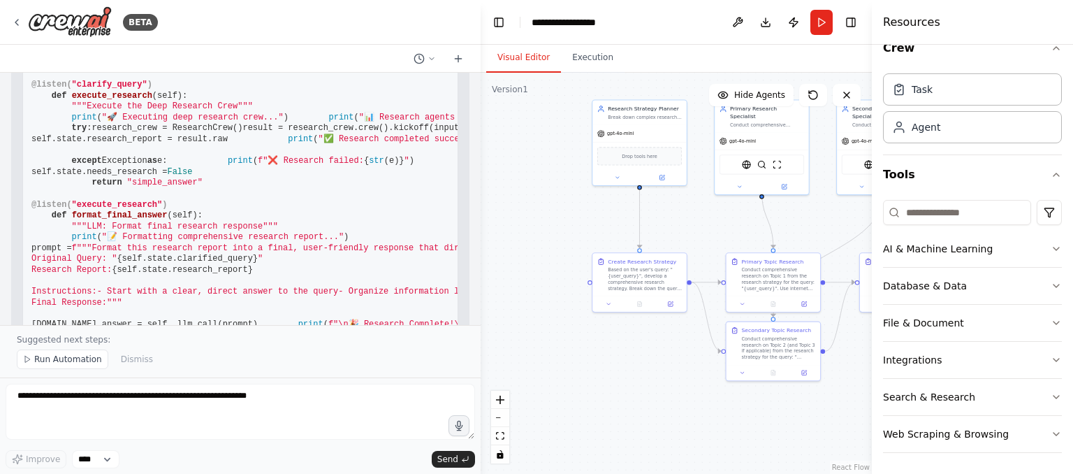
scroll to position [5544, 0]
drag, startPoint x: 173, startPoint y: 166, endPoint x: 49, endPoint y: 119, distance: 133.1
copy code "@start() def start_conversation ( self ): """Entry point for the flow""" print …"
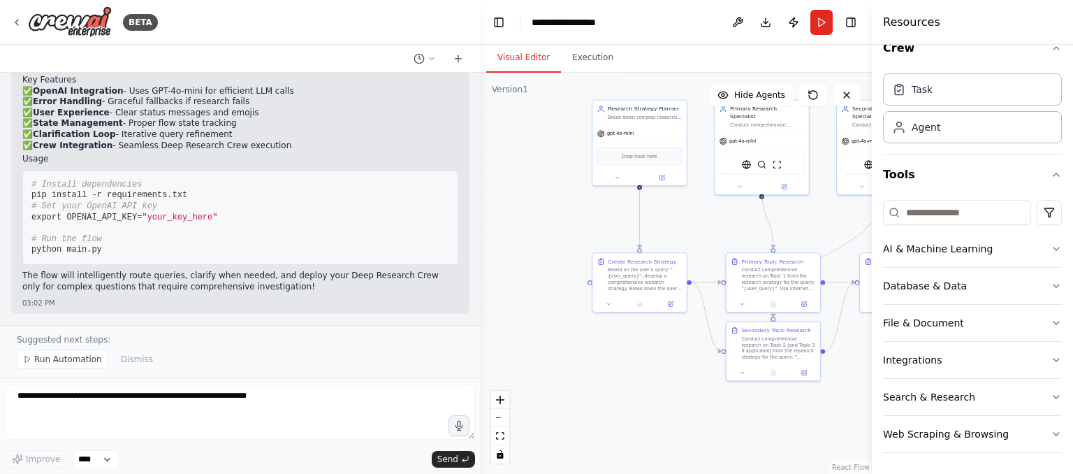
scroll to position [7070, 0]
drag, startPoint x: 32, startPoint y: 205, endPoint x: 24, endPoint y: 124, distance: 80.8
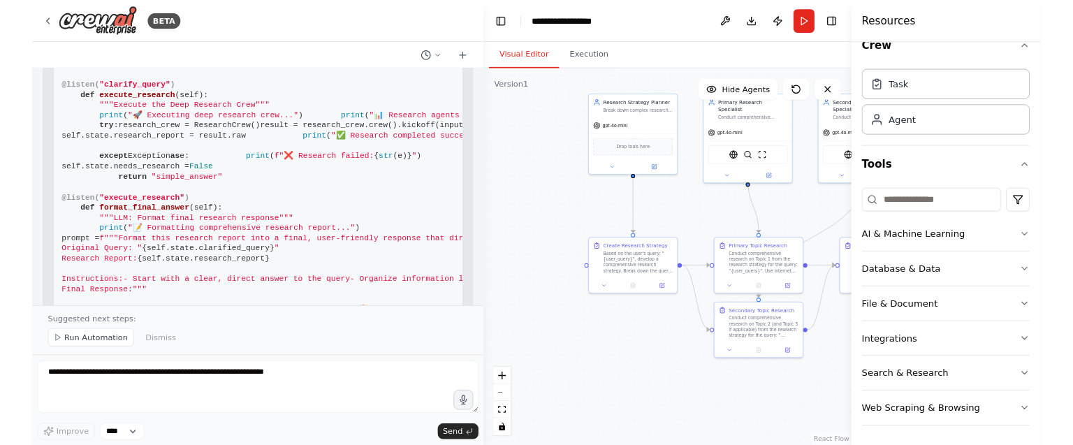
scroll to position [5529, 0]
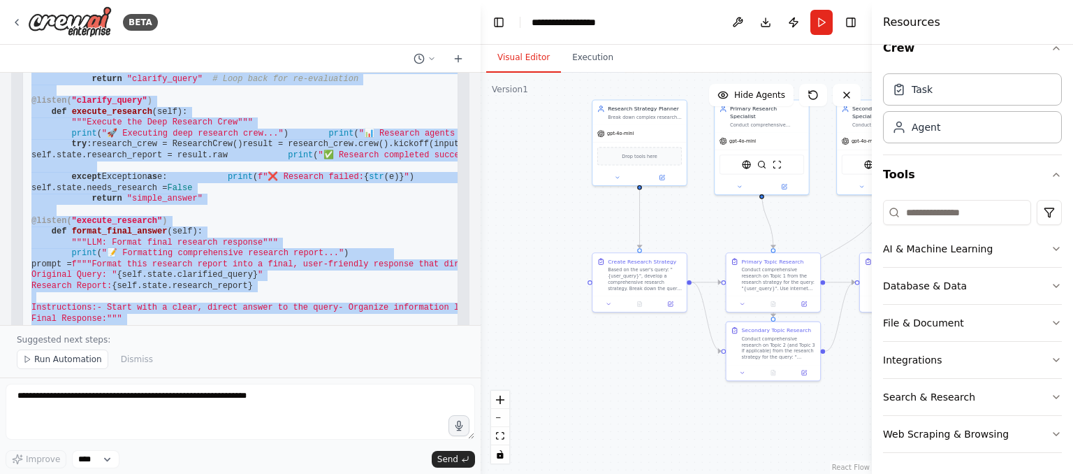
copy code "@listen( "start_conversation" ) def analyze_query ( self ): """LLM decision: Sh…"
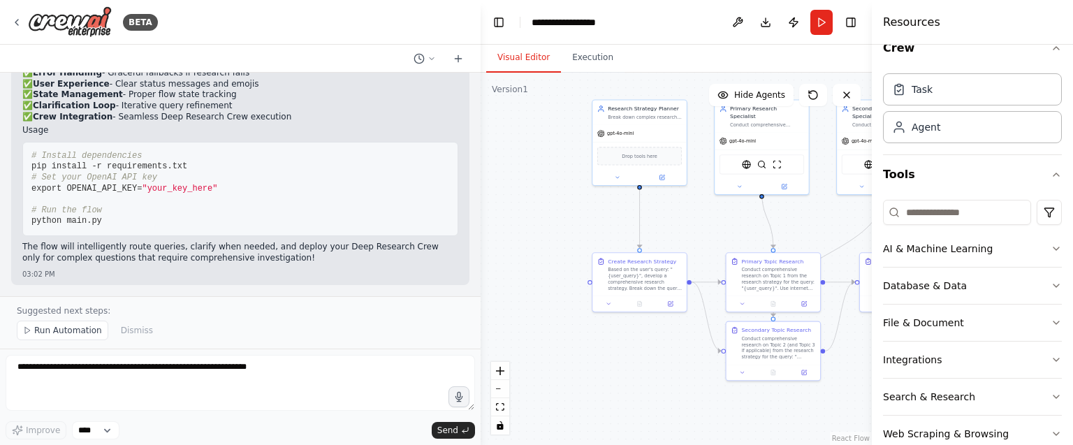
scroll to position [6207, 0]
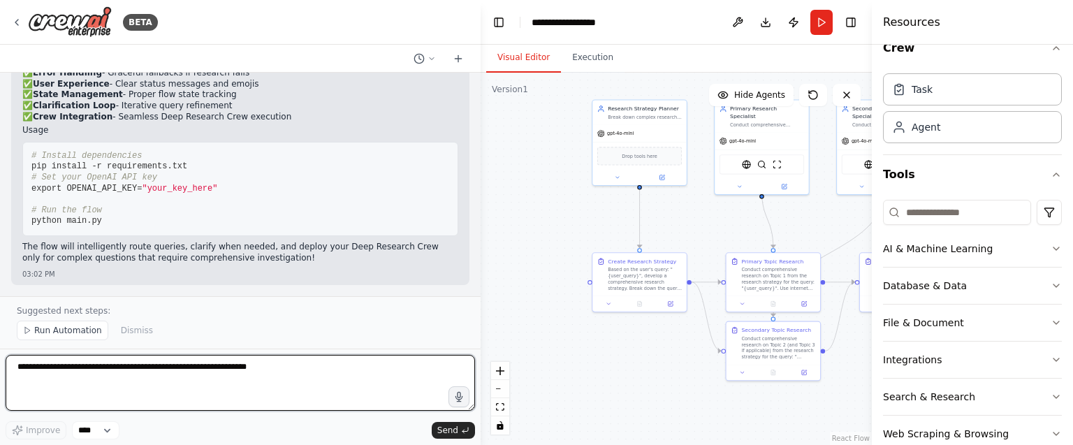
click at [200, 379] on textarea at bounding box center [240, 383] width 469 height 56
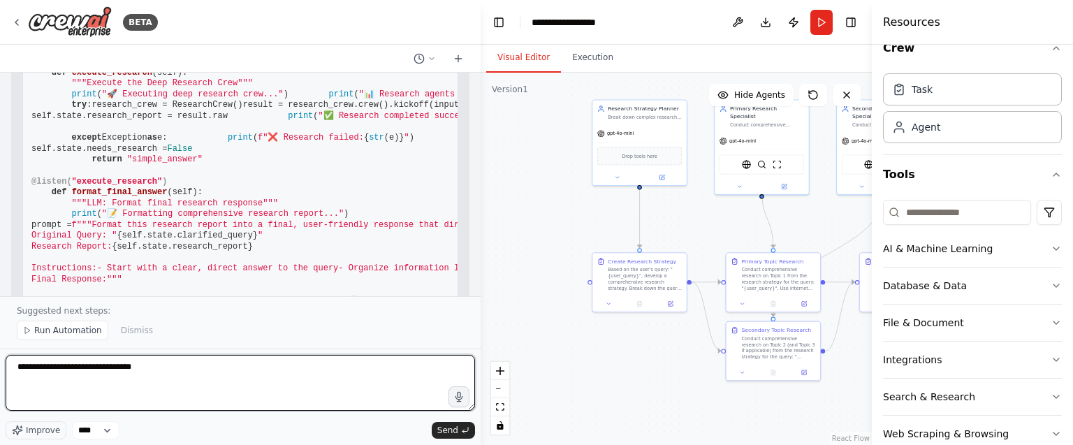
scroll to position [5570, 0]
type textarea "**********"
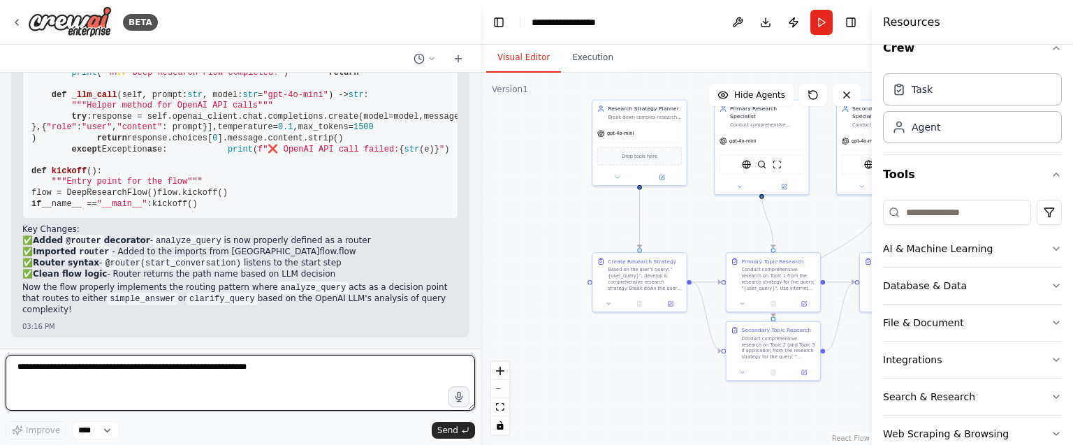
scroll to position [8066, 0]
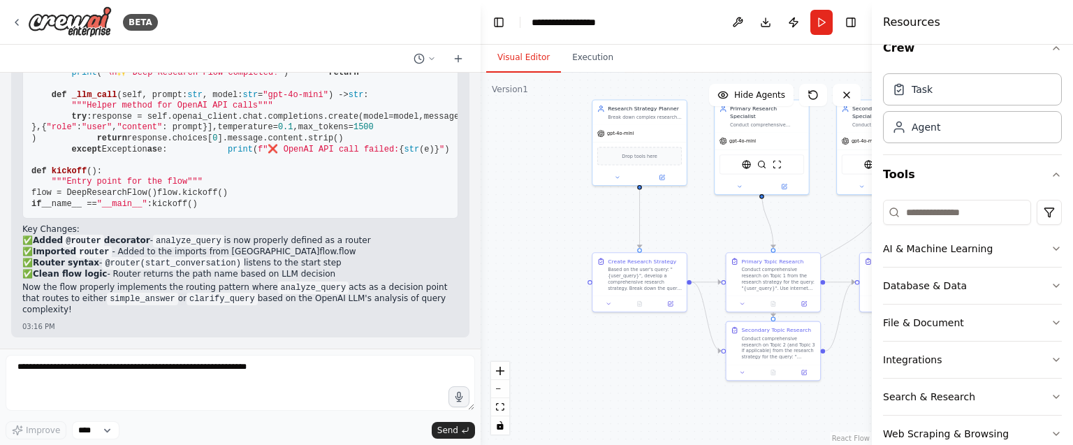
drag, startPoint x: 51, startPoint y: 191, endPoint x: 142, endPoint y: 308, distance: 148.3
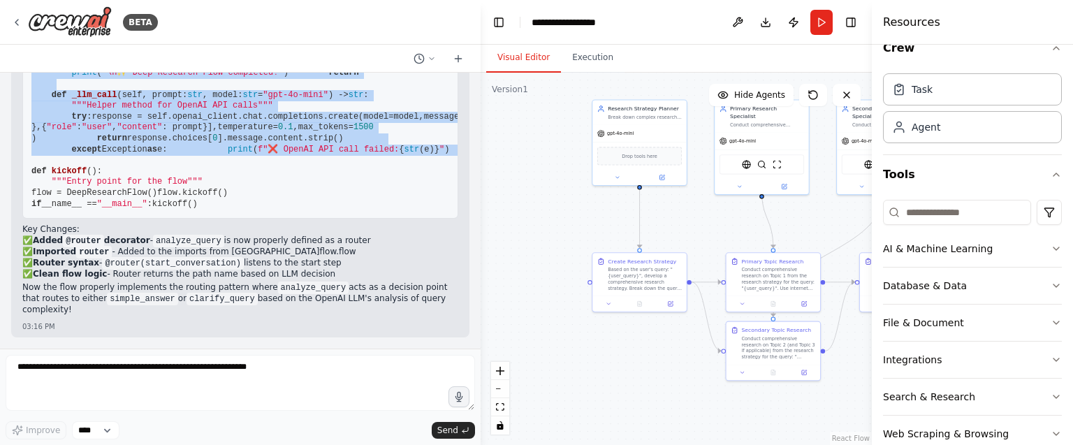
copy code "@router( start_conversation ) def analyze_query ( self ): """Router: Should tri…"
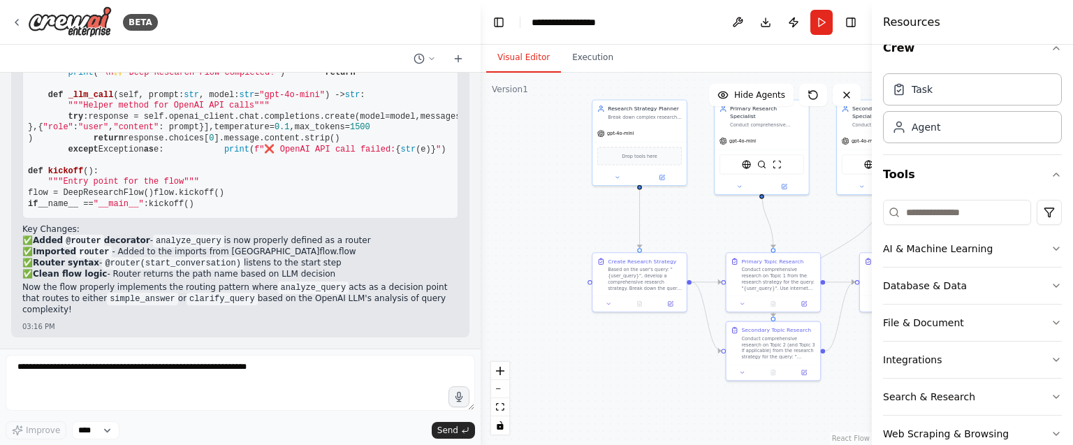
drag, startPoint x: 249, startPoint y: 208, endPoint x: 18, endPoint y: 175, distance: 232.9
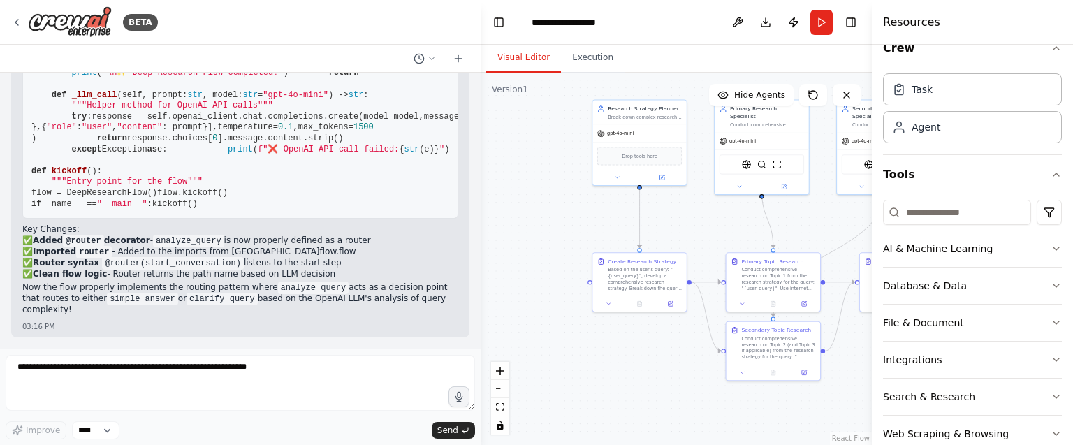
drag, startPoint x: 112, startPoint y: 217, endPoint x: 18, endPoint y: 175, distance: 102.3
copy code "def __init__ ( self ): super ().__init__() self.openai_client = OpenAI( api_key…"
drag, startPoint x: 162, startPoint y: 250, endPoint x: 8, endPoint y: 250, distance: 154.4
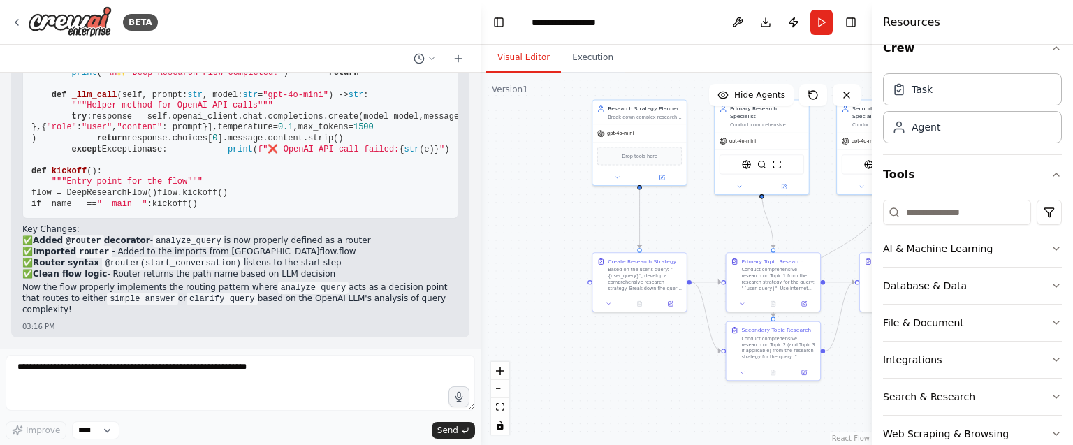
copy span "from openai import OpenAI"
